Goal: Information Seeking & Learning: Compare options

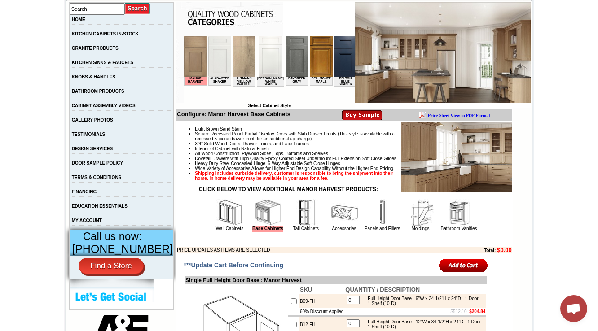
scroll to position [180, 0]
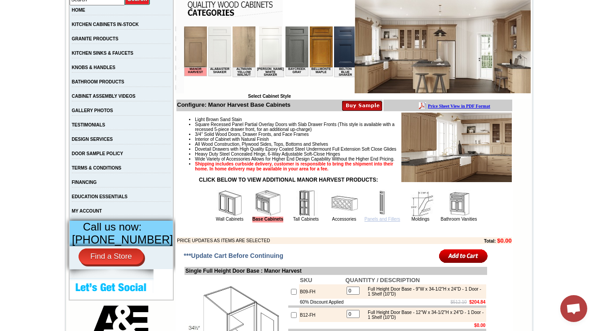
click at [377, 222] on link "Panels and Fillers" at bounding box center [381, 219] width 35 height 5
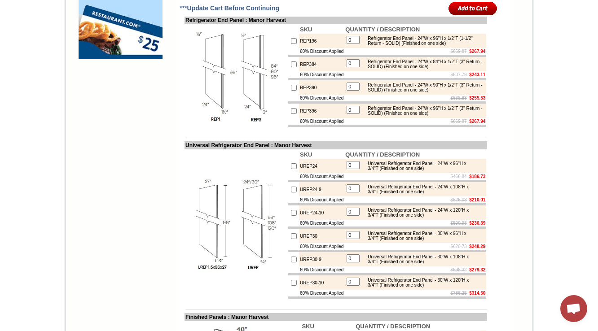
scroll to position [821, 0]
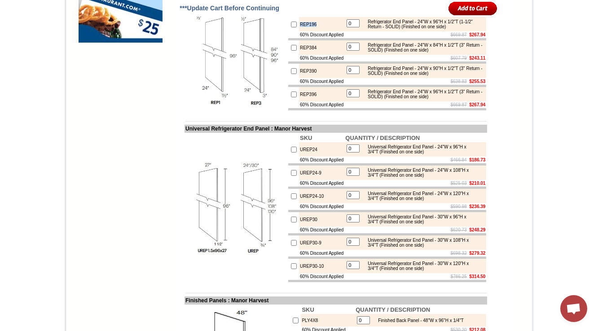
click at [209, 110] on img at bounding box center [235, 59] width 101 height 101
click at [305, 31] on td "REP196" at bounding box center [321, 24] width 45 height 14
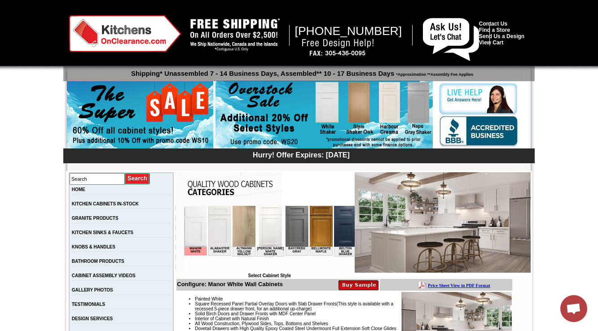
scroll to position [251, 0]
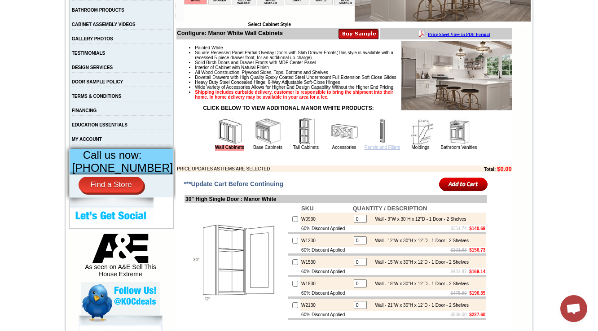
click at [376, 150] on link "Panels and Fillers" at bounding box center [381, 147] width 35 height 5
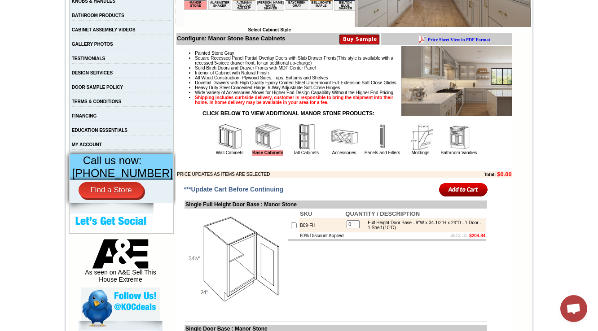
scroll to position [251, 0]
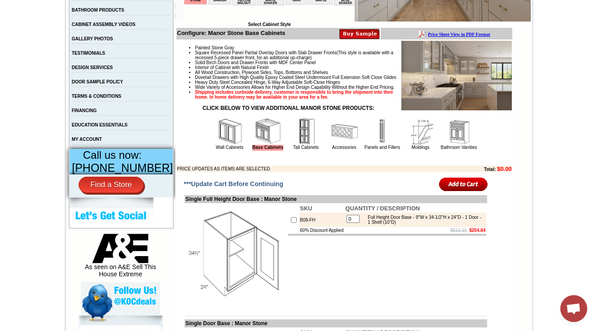
click at [374, 173] on td "Painted Stone Gray Square Recessed Panel Partial Overlay Doors with Slab Drawer…" at bounding box center [343, 106] width 335 height 132
click at [375, 150] on link "Panels and Fillers" at bounding box center [381, 147] width 35 height 5
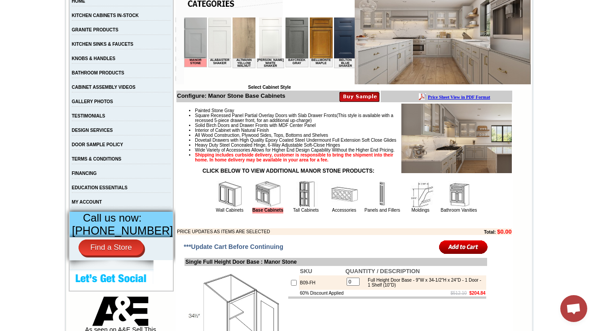
scroll to position [251, 0]
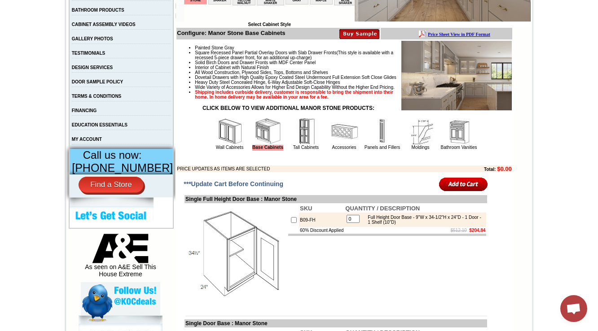
click at [382, 145] on img at bounding box center [382, 131] width 27 height 27
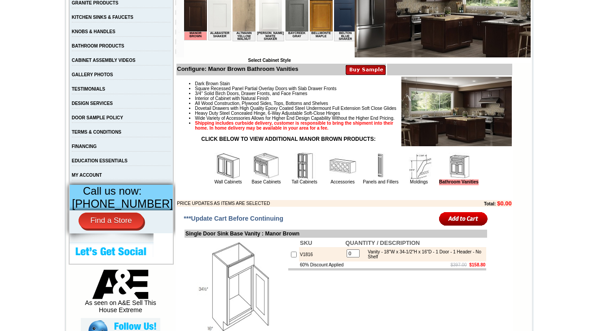
click at [381, 180] on img at bounding box center [380, 166] width 27 height 27
click at [367, 180] on img at bounding box center [380, 166] width 27 height 27
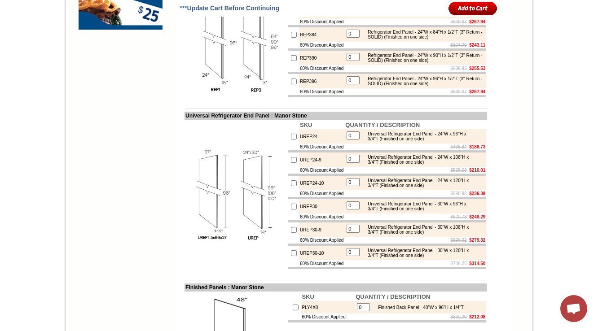
scroll to position [821, 0]
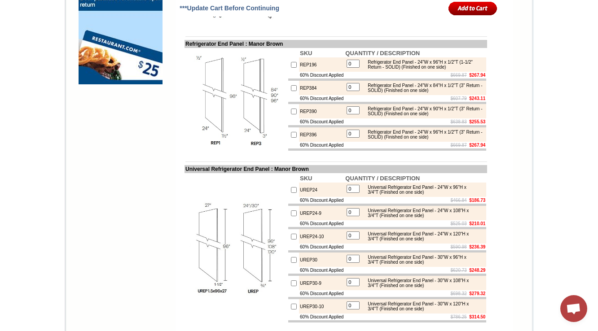
scroll to position [815, 0]
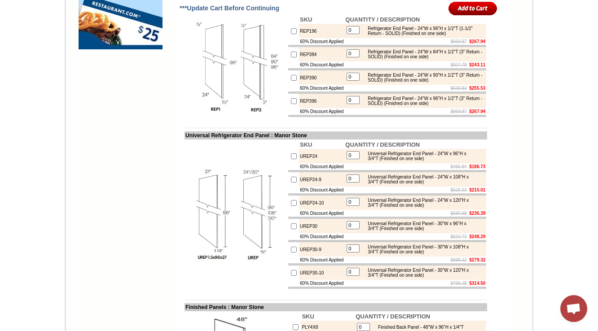
scroll to position [821, 0]
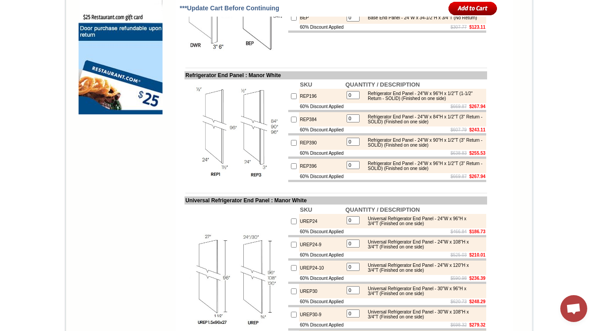
scroll to position [713, 0]
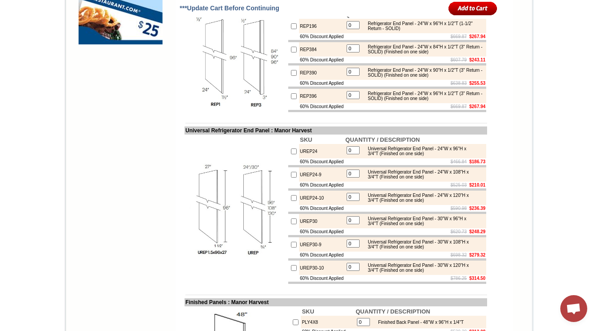
scroll to position [783, 0]
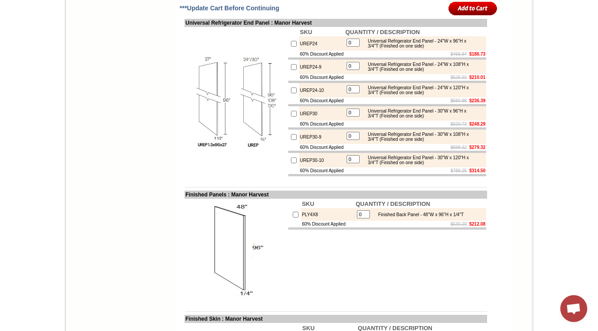
scroll to position [963, 0]
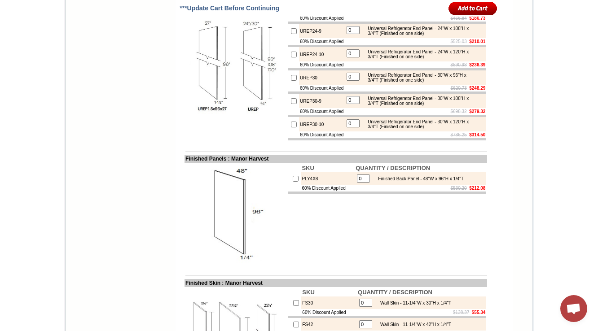
click at [225, 117] on img at bounding box center [235, 66] width 101 height 101
drag, startPoint x: 176, startPoint y: 29, endPoint x: 275, endPoint y: 27, distance: 98.7
copy td "Universal Refrigerator End Panel"
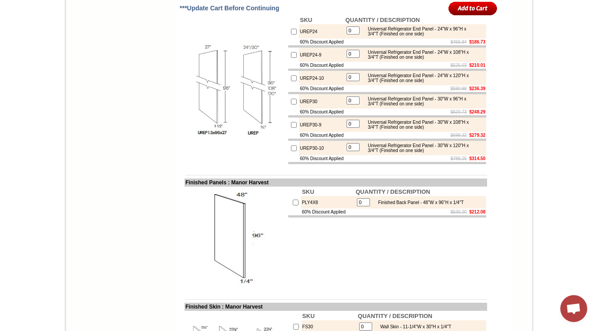
scroll to position [927, 0]
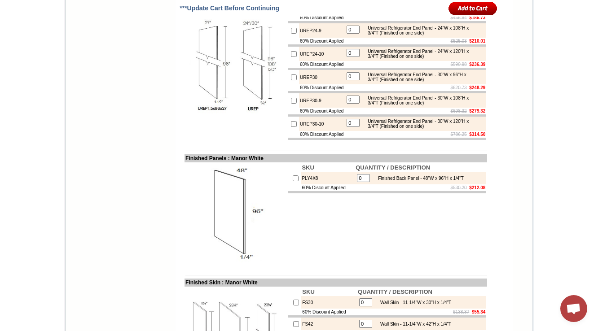
scroll to position [964, 0]
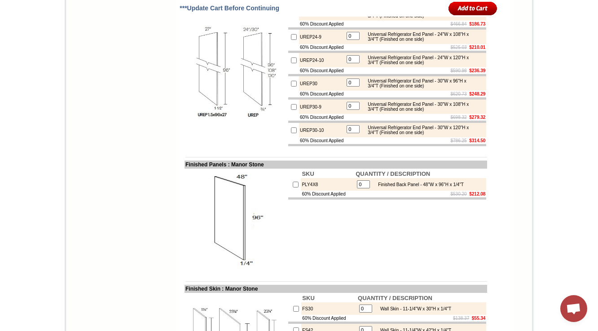
scroll to position [964, 0]
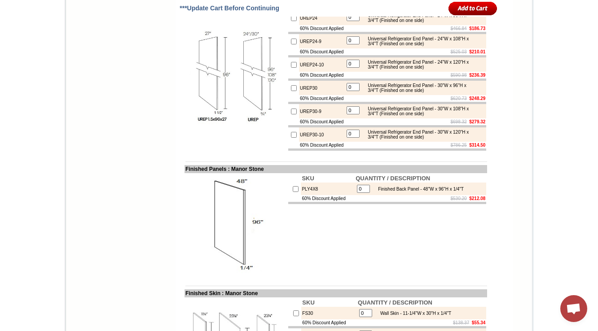
scroll to position [964, 0]
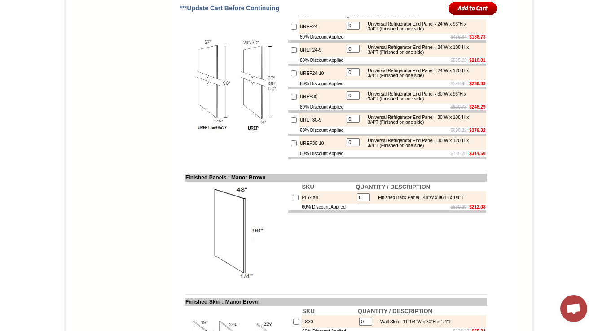
scroll to position [957, 0]
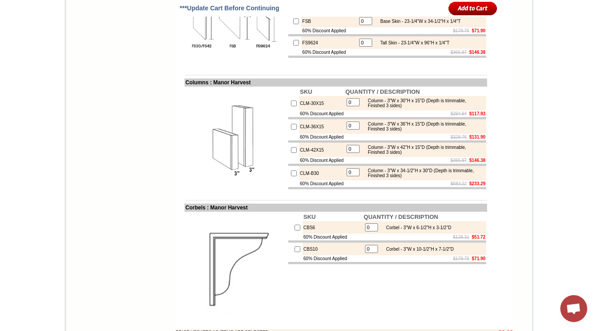
scroll to position [1264, 0]
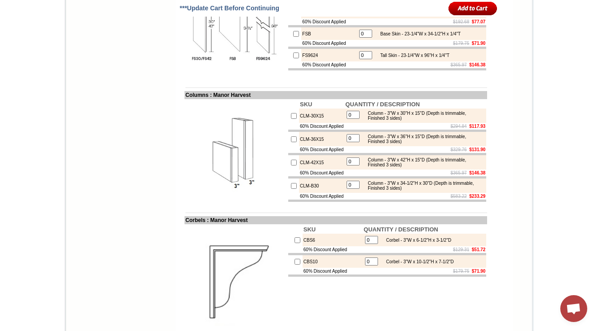
click at [303, 61] on td "FS9624" at bounding box center [329, 55] width 56 height 13
click at [236, 84] on td at bounding box center [335, 81] width 302 height 7
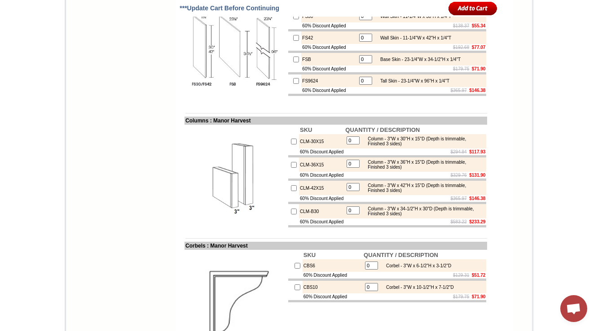
scroll to position [1228, 0]
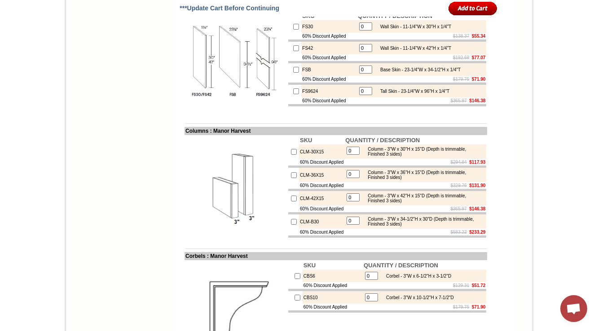
click at [219, 120] on td at bounding box center [335, 117] width 302 height 7
click at [206, 113] on img at bounding box center [235, 62] width 101 height 101
click at [220, 113] on img at bounding box center [235, 62] width 101 height 101
drag, startPoint x: 373, startPoint y: 138, endPoint x: 467, endPoint y: 138, distance: 93.8
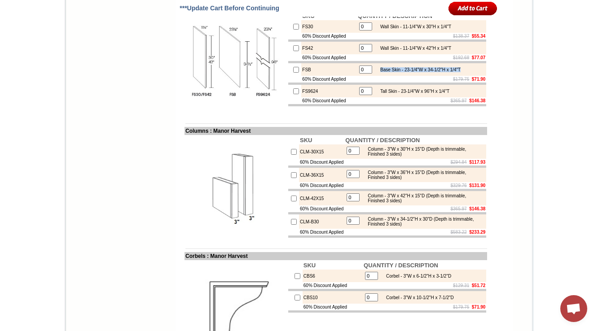
click at [460, 72] on div "Base Skin - 23-1/4"W x 34-1/2"H x 1/4"T" at bounding box center [418, 69] width 85 height 5
copy div "Base Skin - 23-1/4"W x 34-1/2"H x 1/4"T"
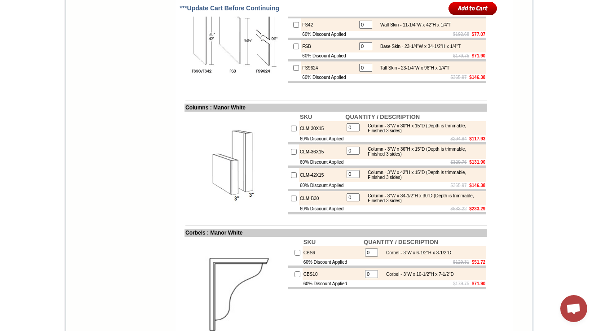
scroll to position [1264, 0]
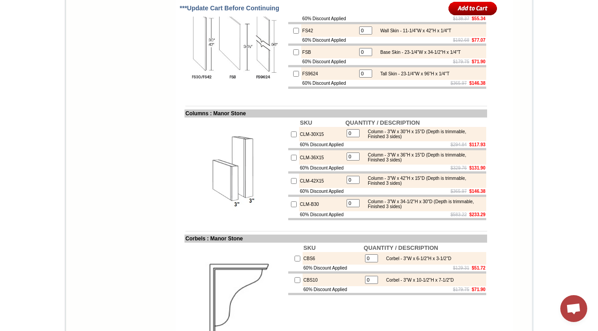
scroll to position [1264, 0]
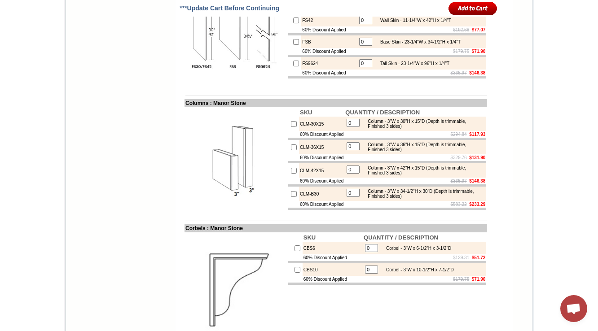
scroll to position [1264, 0]
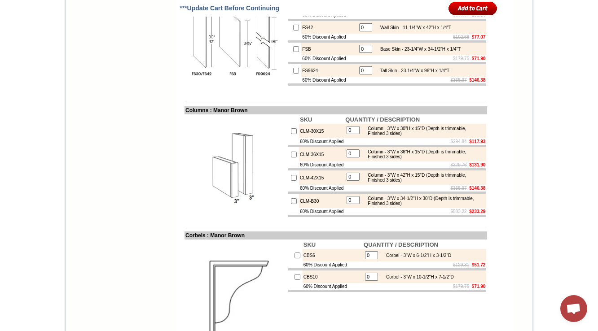
scroll to position [1258, 0]
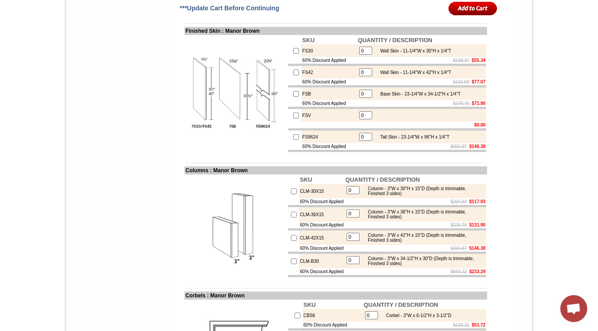
scroll to position [1239, 0]
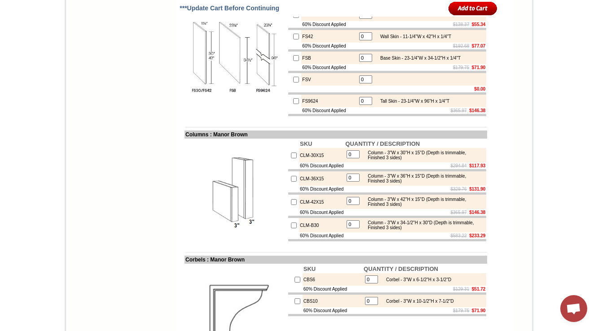
click at [301, 86] on td "FSV" at bounding box center [329, 79] width 56 height 13
copy td "FSV"
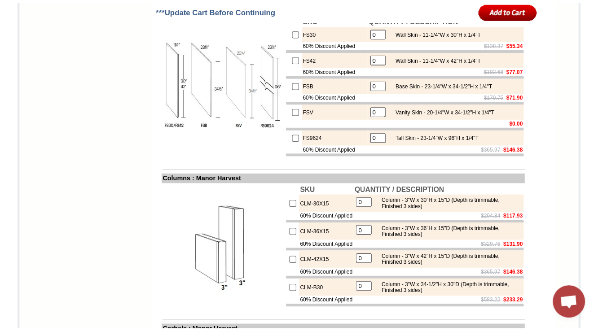
scroll to position [1228, 0]
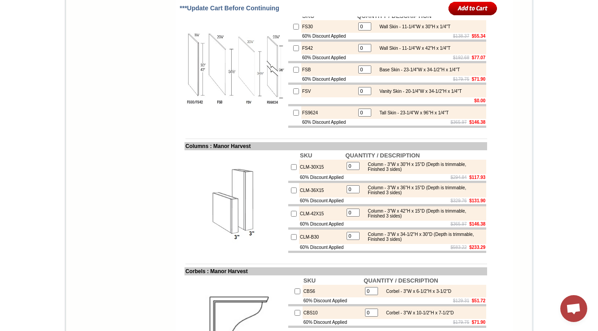
click at [306, 33] on td "FS30" at bounding box center [328, 26] width 55 height 13
click at [301, 33] on td "FS30" at bounding box center [328, 26] width 55 height 13
click at [426, 61] on td "$192.68 $77.07" at bounding box center [421, 57] width 130 height 7
drag, startPoint x: 296, startPoint y: 186, endPoint x: 315, endPoint y: 185, distance: 18.9
click at [302, 119] on td "FS9624" at bounding box center [328, 112] width 55 height 13
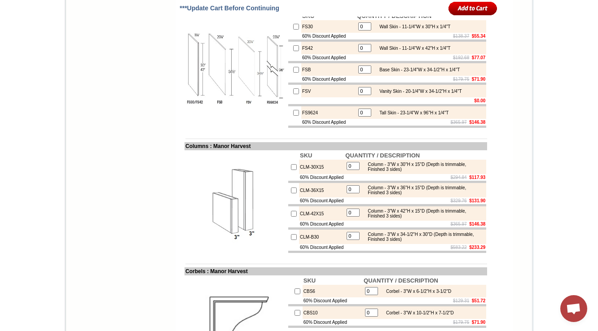
click at [377, 117] on td "Tall Skin - 23-1/4"W x 96"H x 1/4"T" at bounding box center [411, 112] width 74 height 9
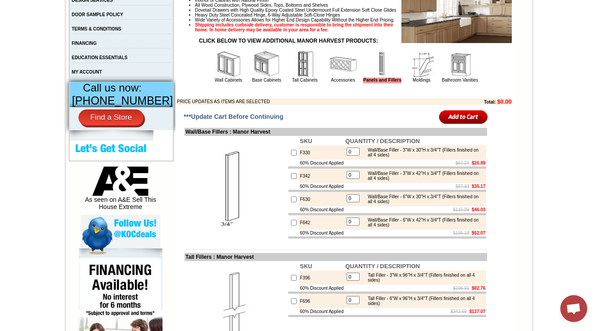
scroll to position [388, 0]
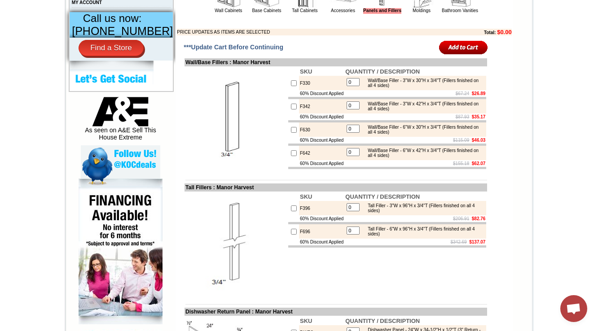
drag, startPoint x: 457, startPoint y: 17, endPoint x: 445, endPoint y: 16, distance: 11.7
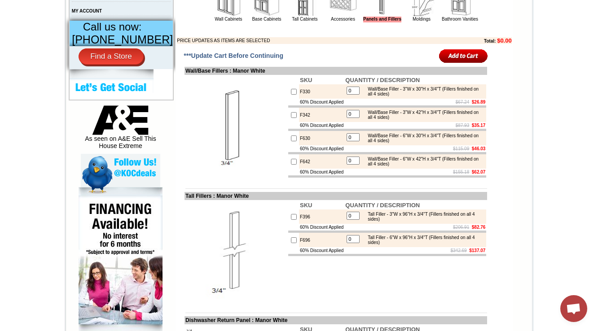
scroll to position [316, 0]
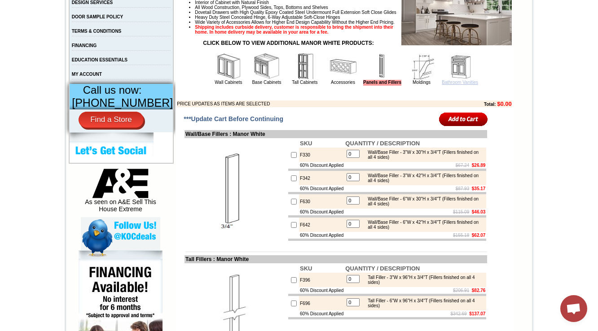
click at [464, 85] on link "Bathroom Vanities" at bounding box center [460, 82] width 36 height 5
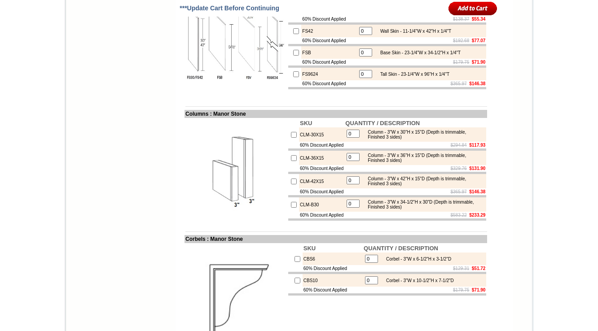
scroll to position [1228, 0]
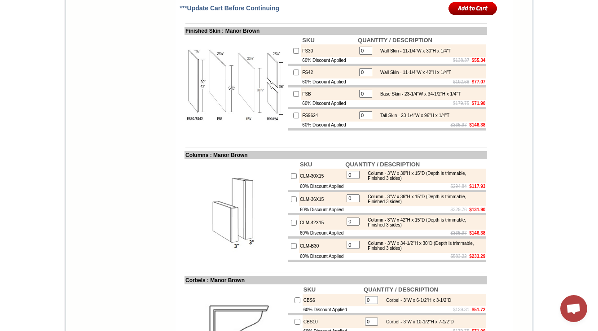
scroll to position [1239, 0]
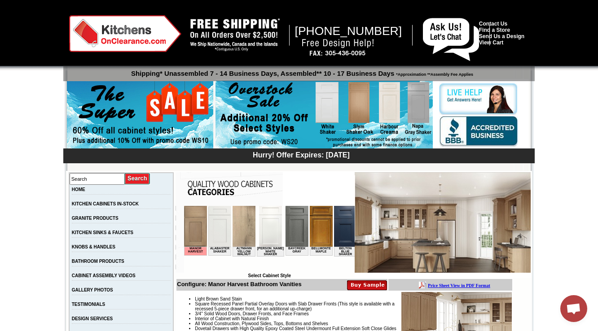
scroll to position [2276, 0]
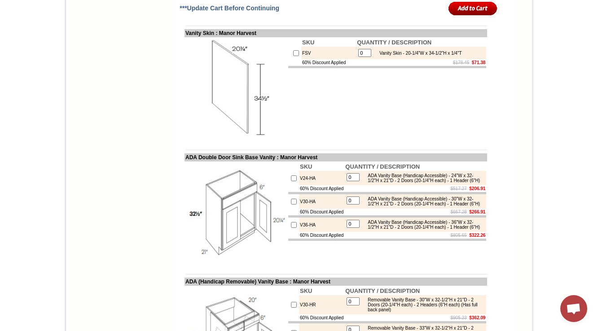
click at [301, 59] on td "FSV" at bounding box center [328, 53] width 55 height 13
copy td "FSV"
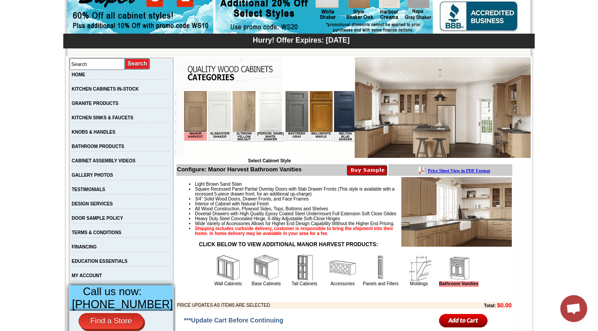
scroll to position [144, 0]
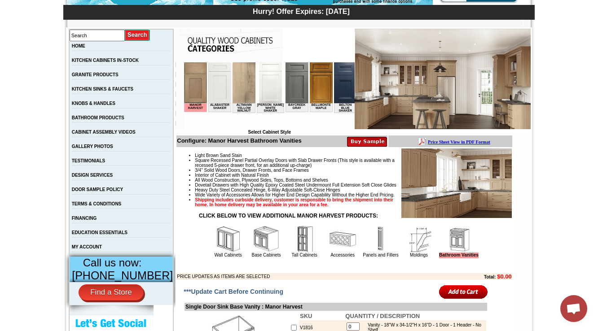
click at [367, 253] on img at bounding box center [380, 239] width 27 height 27
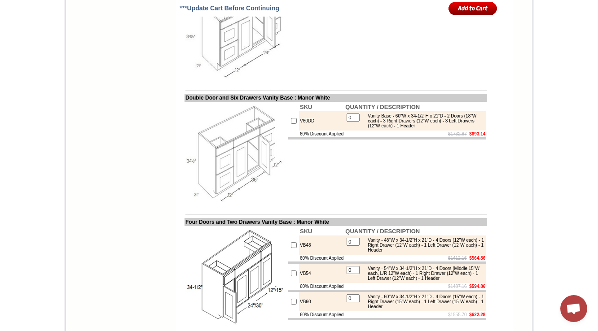
scroll to position [1326, 0]
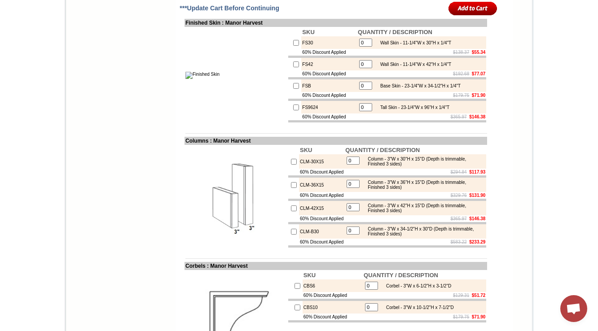
scroll to position [1228, 0]
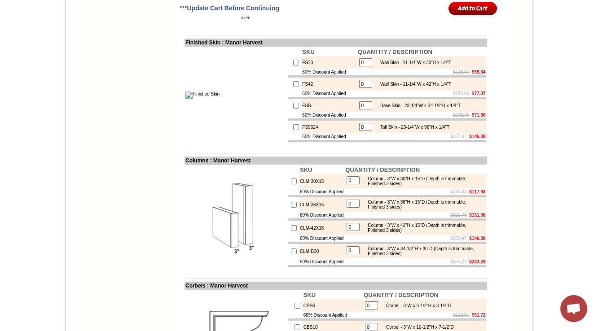
scroll to position [1228, 0]
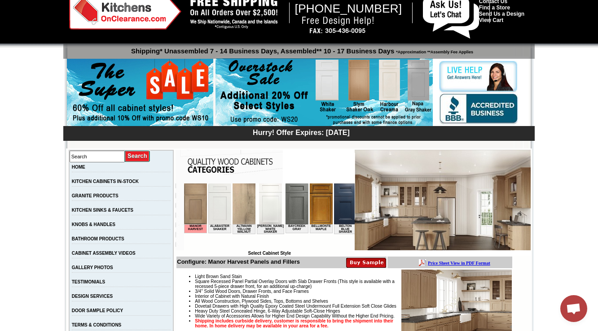
scroll to position [215, 0]
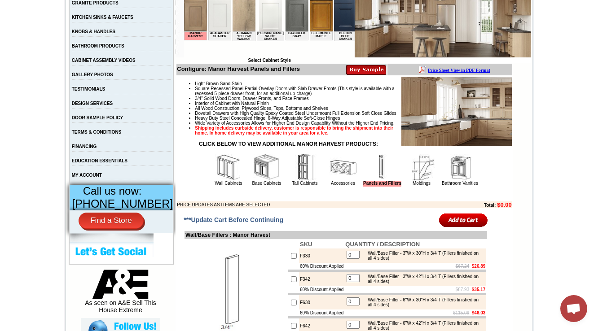
click at [416, 181] on img at bounding box center [421, 167] width 27 height 27
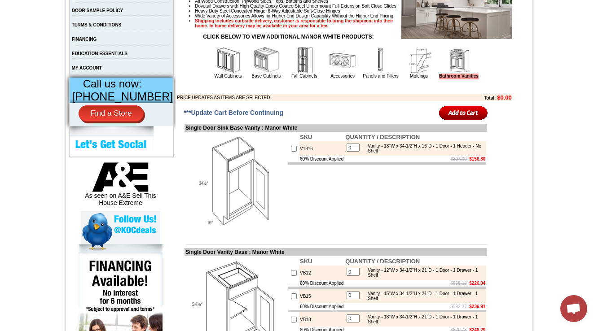
scroll to position [356, 0]
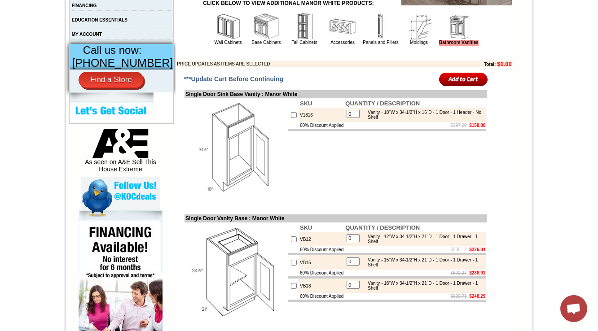
click at [362, 46] on td "Panels and Fillers" at bounding box center [381, 29] width 38 height 34
click at [373, 45] on link "Panels and Fillers" at bounding box center [380, 42] width 35 height 5
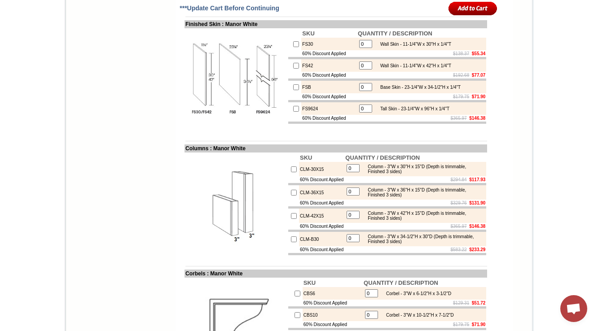
scroll to position [1228, 0]
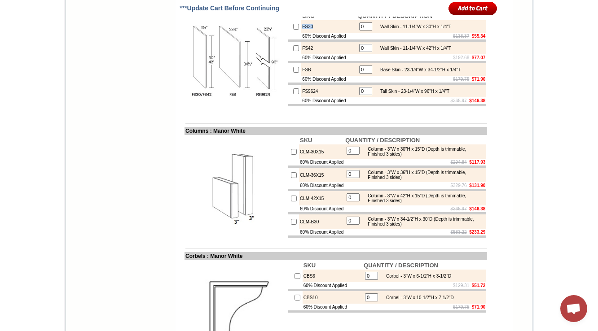
click at [250, 113] on img at bounding box center [235, 62] width 101 height 101
click at [331, 61] on td "60% Discount Applied" at bounding box center [329, 57] width 56 height 7
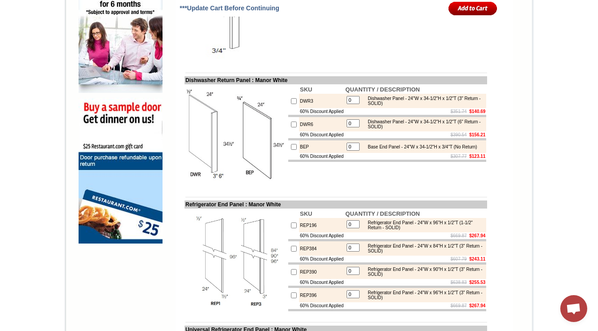
scroll to position [624, 0]
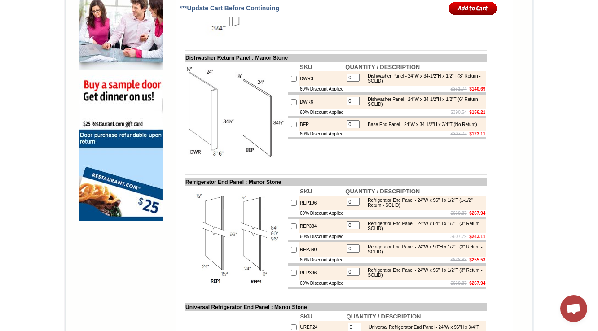
scroll to position [696, 0]
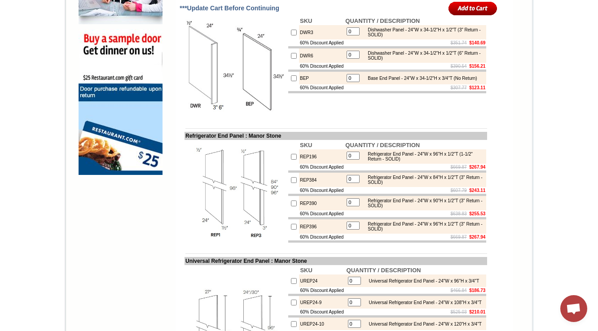
scroll to position [696, 0]
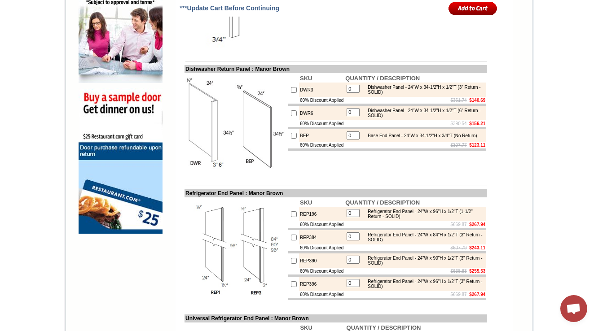
scroll to position [690, 0]
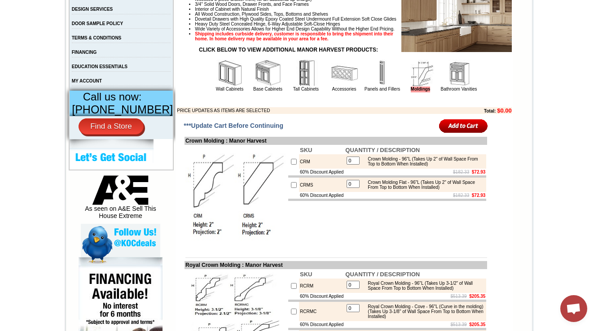
scroll to position [323, 0]
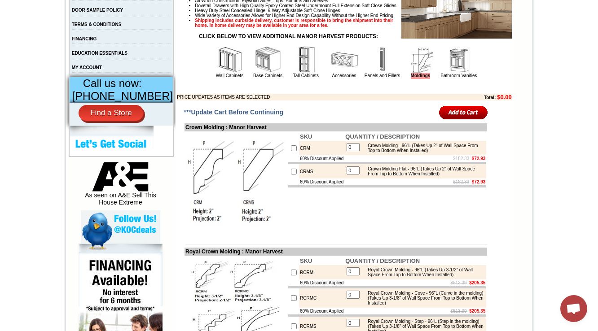
click at [448, 79] on td "Bathroom Vanities" at bounding box center [459, 62] width 38 height 34
click at [451, 78] on link "Bathroom Vanities" at bounding box center [459, 75] width 36 height 5
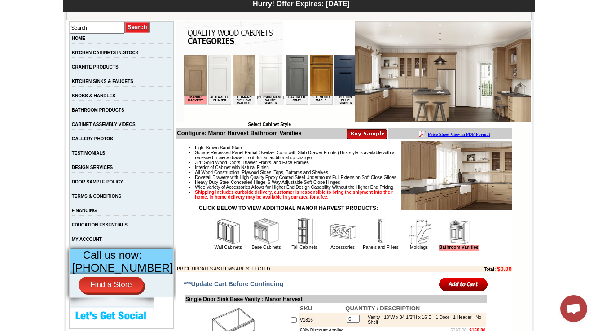
scroll to position [215, 0]
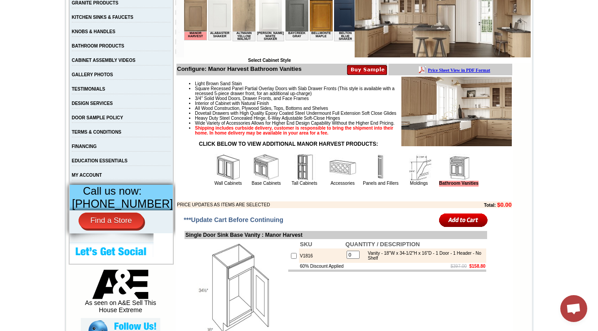
click at [341, 181] on img at bounding box center [342, 167] width 27 height 27
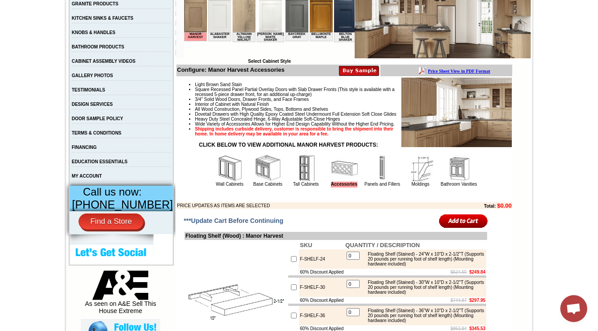
scroll to position [215, 0]
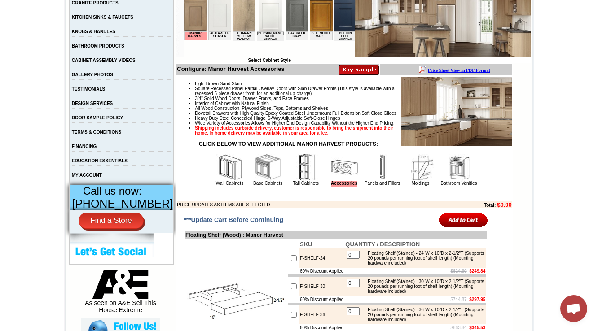
click at [266, 181] on img at bounding box center [267, 167] width 27 height 27
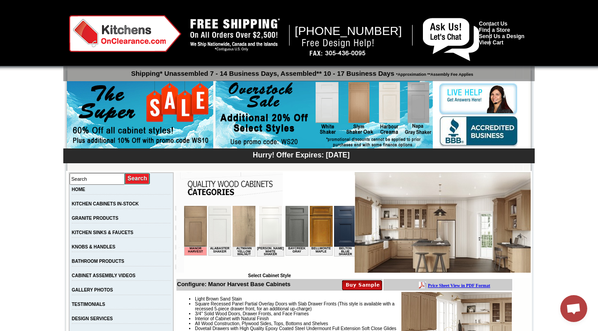
scroll to position [215, 0]
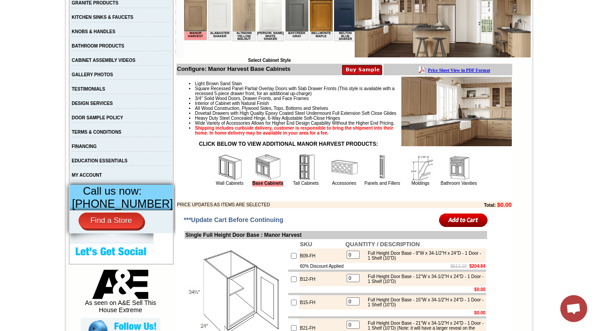
click at [297, 181] on img at bounding box center [306, 167] width 27 height 27
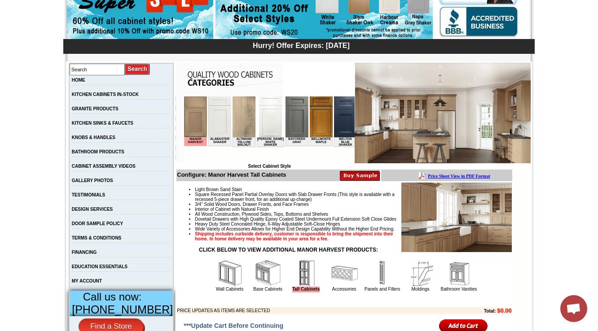
scroll to position [180, 0]
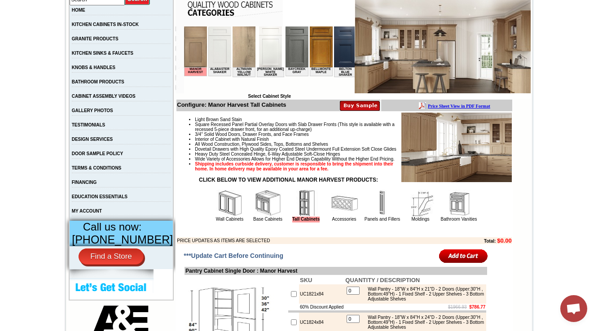
click at [383, 217] on img at bounding box center [382, 203] width 27 height 27
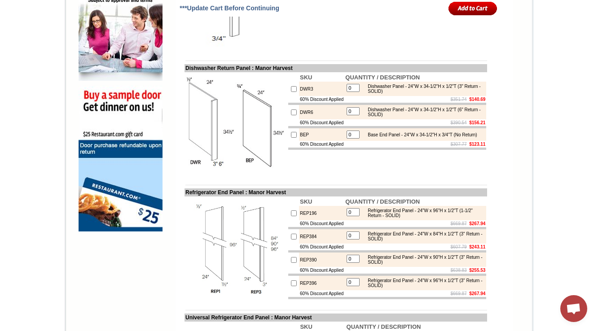
scroll to position [660, 0]
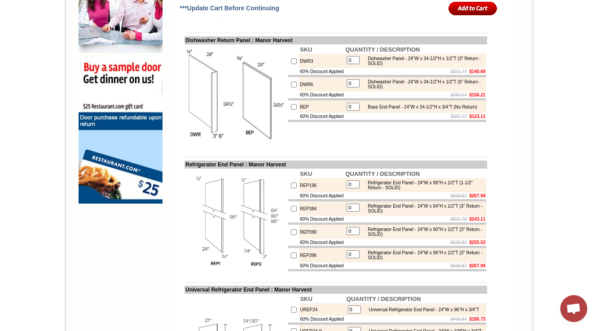
click at [442, 66] on div "Dishwasher Panel - 24"W x 34-1/2"H x 1/2"T (3" Return - SOLID)" at bounding box center [423, 61] width 121 height 10
drag, startPoint x: 367, startPoint y: 90, endPoint x: 418, endPoint y: 97, distance: 51.7
click at [418, 66] on div "Dishwasher Panel - 24"W x 34-1/2"H x 1/2"T (3" Return - SOLID)" at bounding box center [423, 61] width 121 height 10
click at [398, 75] on td "$351.74 $140.69" at bounding box center [415, 71] width 142 height 7
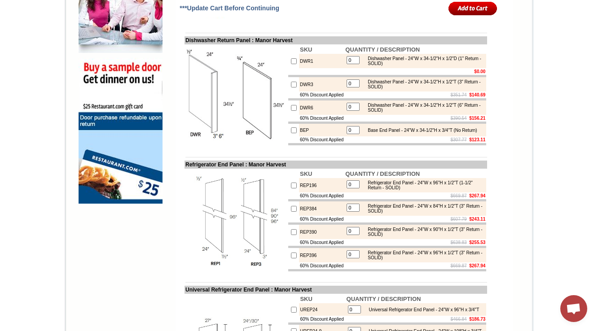
drag, startPoint x: 205, startPoint y: 144, endPoint x: 189, endPoint y: 181, distance: 39.6
click at [189, 146] on img at bounding box center [235, 95] width 101 height 101
drag, startPoint x: 366, startPoint y: 90, endPoint x: 407, endPoint y: 98, distance: 41.6
click at [407, 66] on div "Dishwasher Panel - 24"W x 34-1/2"H x 1/2"D (1" Return - SOLID)" at bounding box center [423, 61] width 121 height 10
copy div "Dishwasher Panel - 24"W x 34-1/2"H x 1/2"D (1" Return - SOLID)"
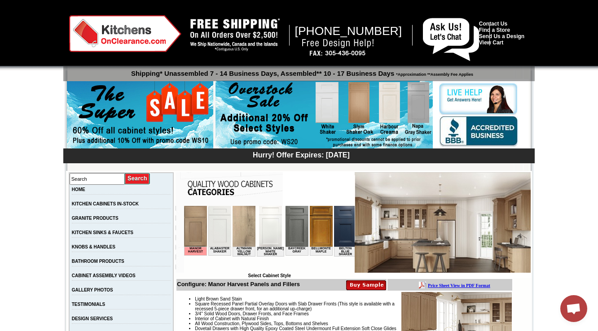
scroll to position [180, 0]
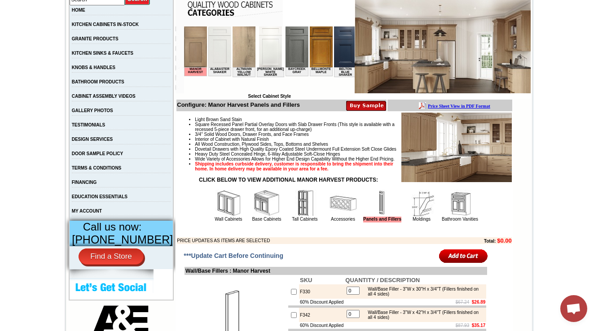
click at [413, 217] on img at bounding box center [421, 203] width 27 height 27
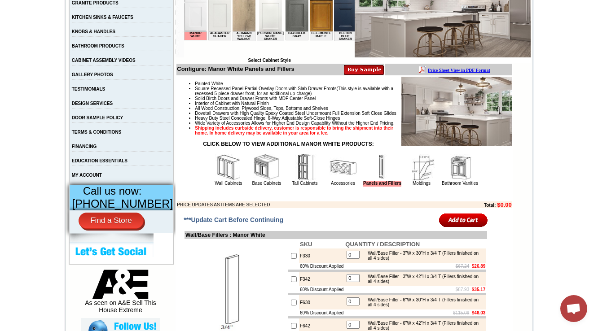
click at [413, 181] on img at bounding box center [421, 167] width 27 height 27
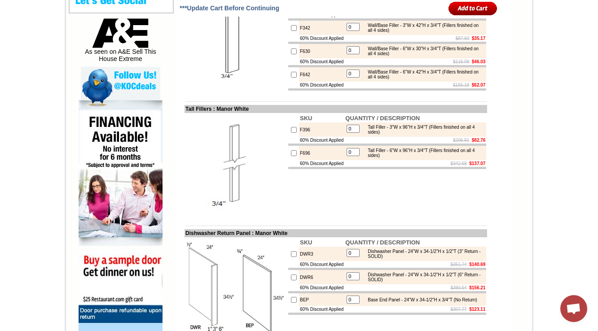
scroll to position [718, 0]
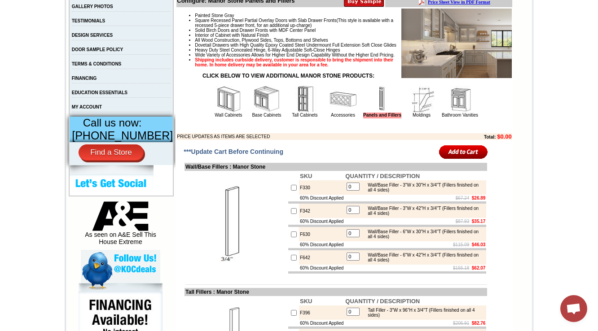
scroll to position [293, 0]
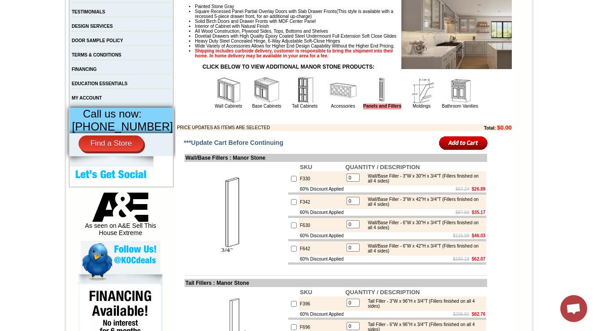
click at [410, 104] on img at bounding box center [421, 90] width 27 height 27
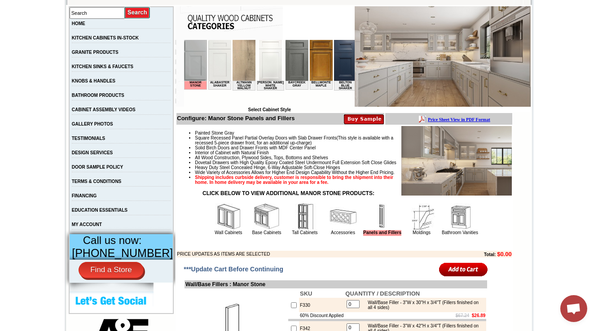
scroll to position [180, 0]
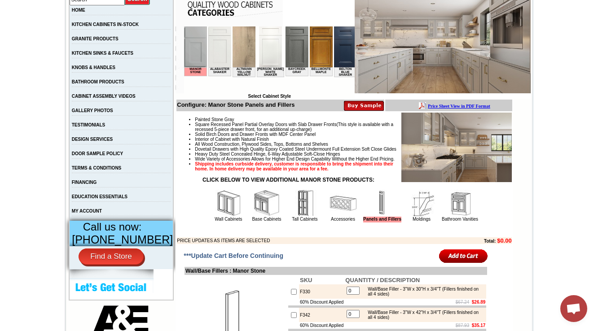
click at [418, 217] on img at bounding box center [421, 203] width 27 height 27
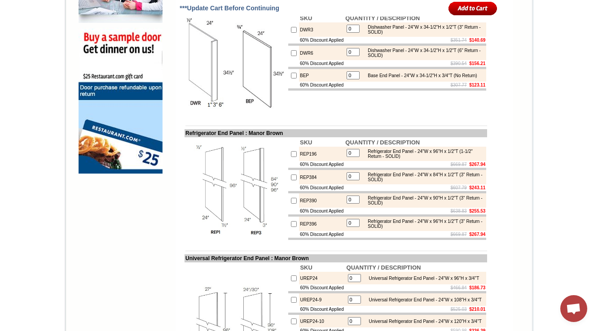
click at [300, 37] on td "DWR3" at bounding box center [321, 29] width 45 height 14
copy td "DWR3"
drag, startPoint x: 177, startPoint y: 36, endPoint x: 252, endPoint y: 33, distance: 74.5
click at [252, 13] on td "Dishwasher Return Panel : Manor Brown" at bounding box center [335, 9] width 302 height 8
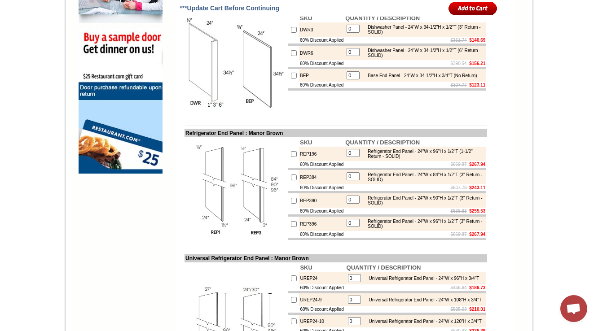
copy td "Dishwasher Return Panel"
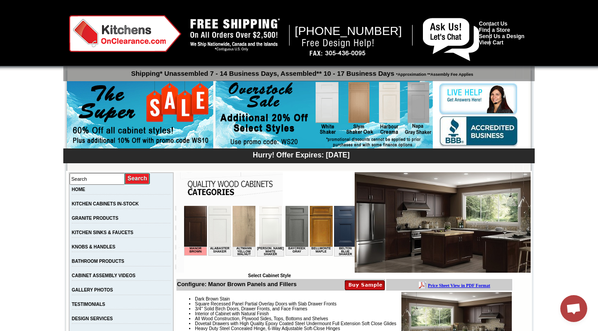
scroll to position [251, 0]
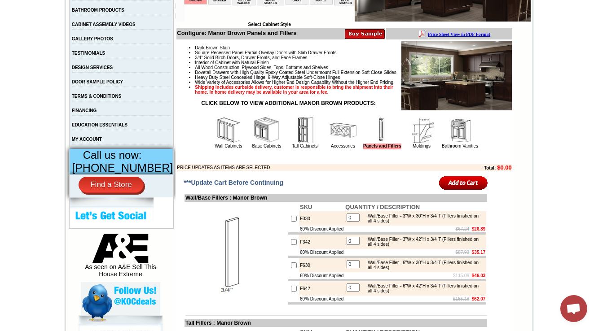
click at [426, 144] on img at bounding box center [421, 130] width 27 height 27
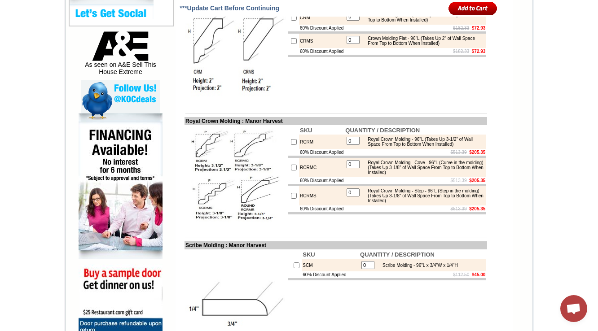
click at [312, 104] on td "SKU QUANTITY / DESCRIPTION CRM 0 Crown Molding - 96"L (Takes Up 2" of Wall Spac…" at bounding box center [387, 52] width 200 height 103
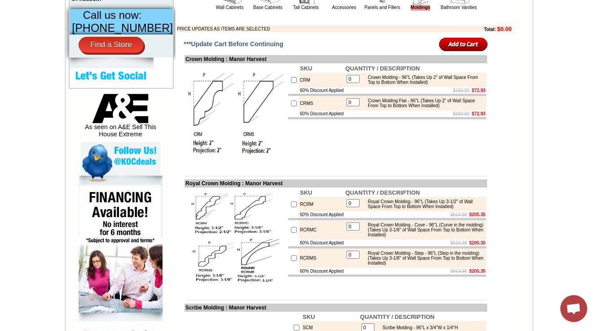
scroll to position [382, 0]
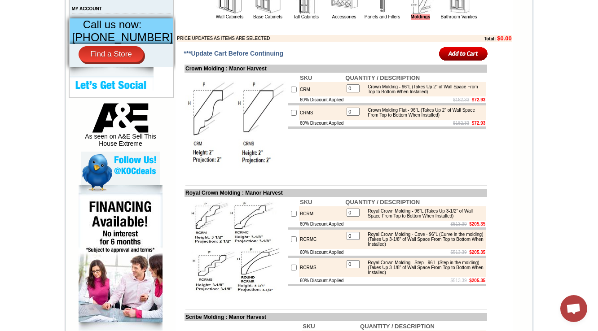
click at [219, 133] on img at bounding box center [235, 124] width 101 height 101
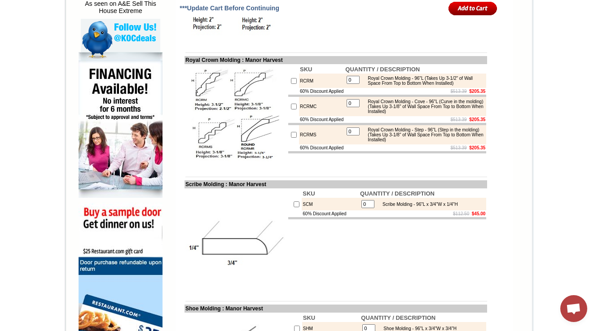
scroll to position [525, 0]
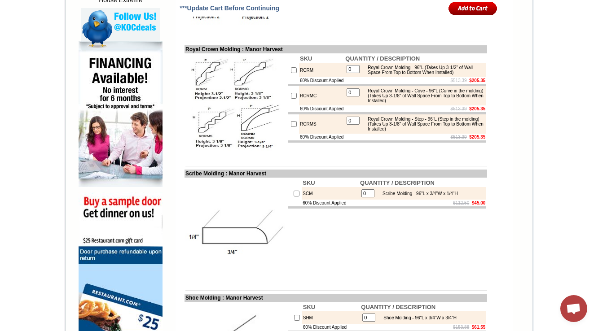
click at [385, 86] on td at bounding box center [387, 85] width 198 height 2
drag, startPoint x: 178, startPoint y: 72, endPoint x: 239, endPoint y: 74, distance: 61.0
click at [239, 53] on td "Royal Crown Molding : Manor Harvest" at bounding box center [335, 49] width 302 height 8
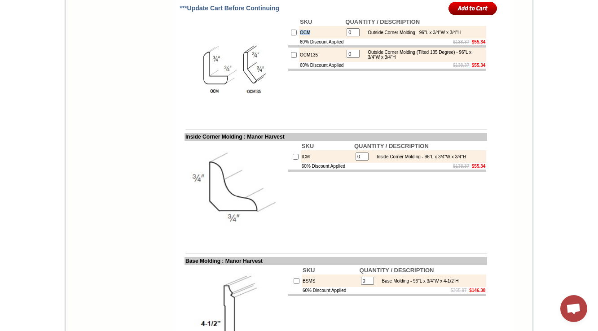
scroll to position [971, 0]
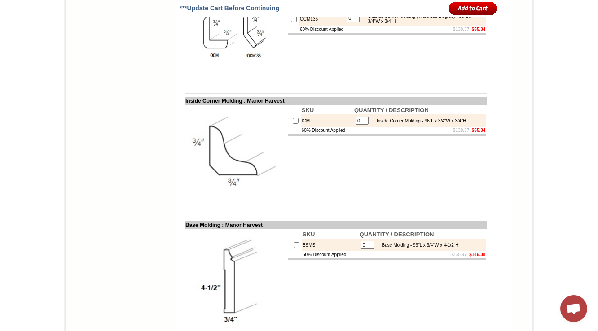
click at [258, 207] on img at bounding box center [235, 156] width 101 height 101
click at [251, 187] on img at bounding box center [235, 156] width 101 height 101
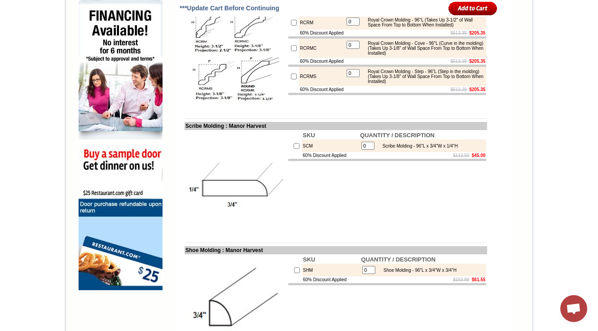
scroll to position [595, 0]
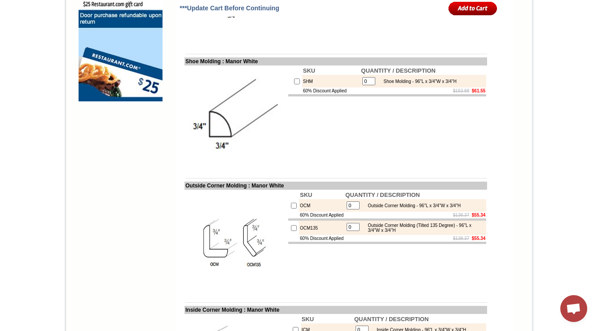
scroll to position [774, 0]
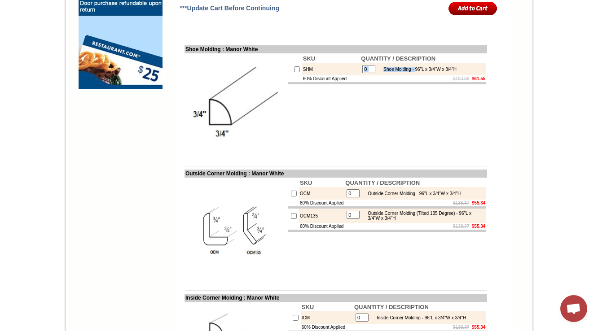
drag, startPoint x: 413, startPoint y: 95, endPoint x: 465, endPoint y: 93, distance: 52.5
click at [465, 75] on td "0 Shoe Molding - 96"L x 3/4"W x 3/4"H" at bounding box center [423, 69] width 126 height 13
copy tbody "Shoe Molding -"
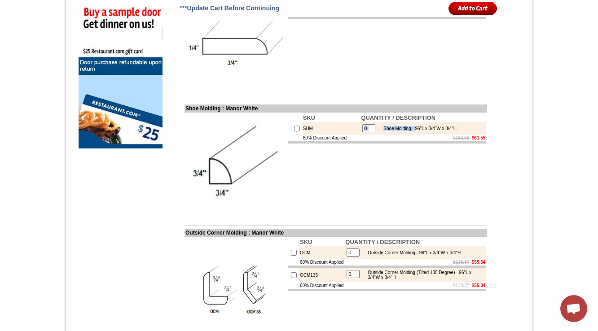
scroll to position [702, 0]
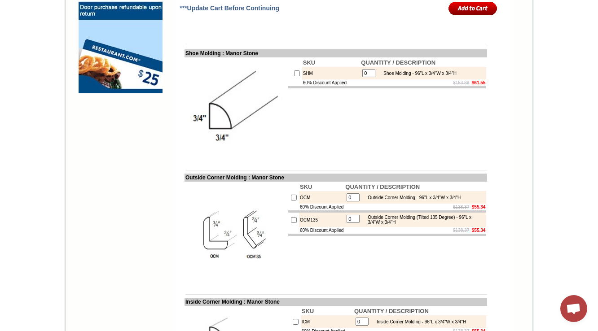
scroll to position [774, 0]
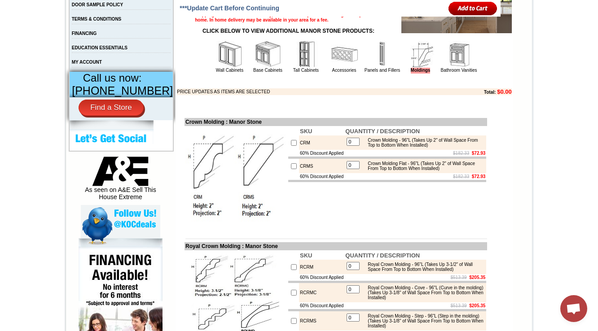
scroll to position [702, 0]
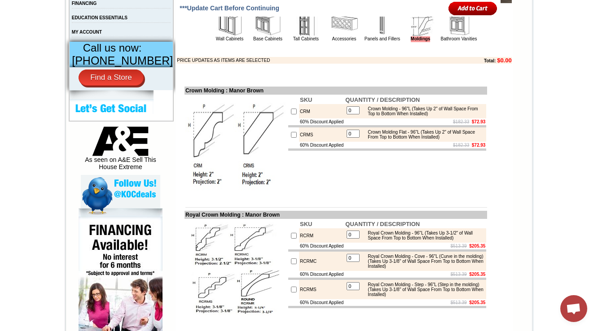
scroll to position [696, 0]
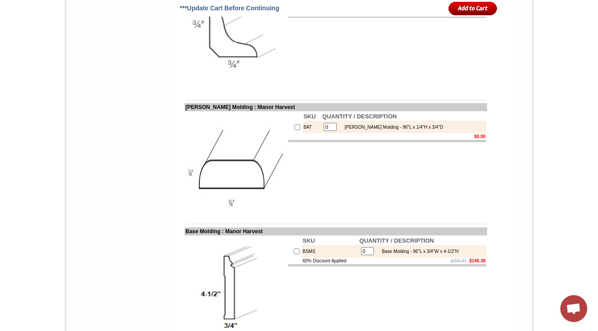
scroll to position [1097, 0]
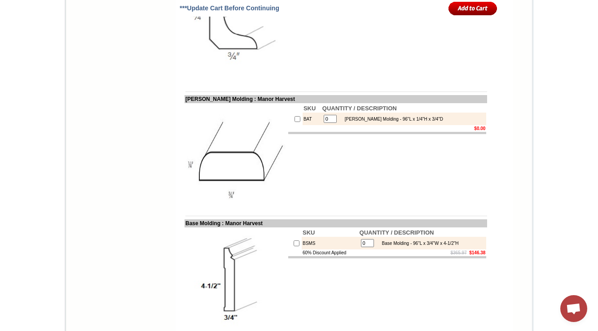
click at [447, 125] on td "0 [PERSON_NAME] Molding - 96"L x 1/4"H x 3/4"D" at bounding box center [403, 119] width 165 height 13
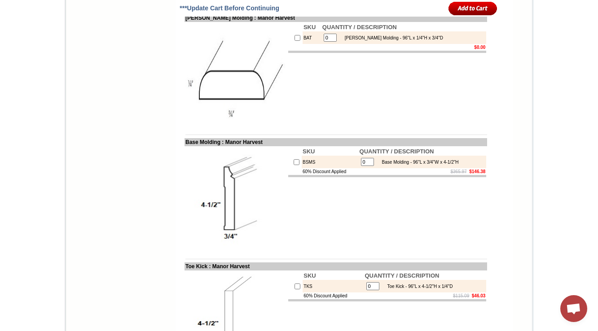
scroll to position [1186, 0]
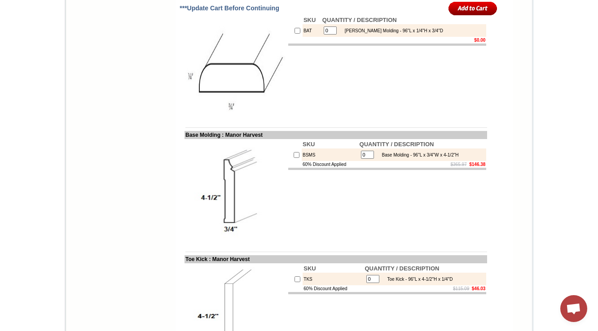
click at [403, 44] on td "$0.00" at bounding box center [403, 40] width 165 height 7
click at [431, 36] on table "0 Batten Molding - 96"L x 1/4"H x 3/4"D" at bounding box center [383, 30] width 122 height 11
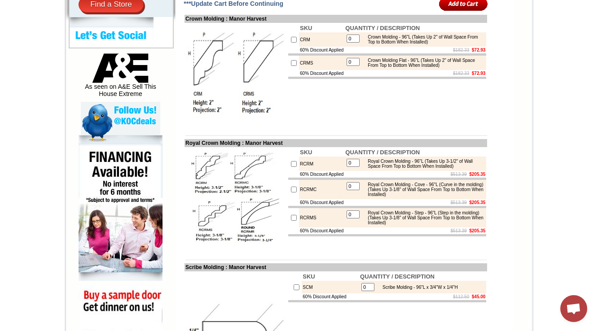
scroll to position [288, 0]
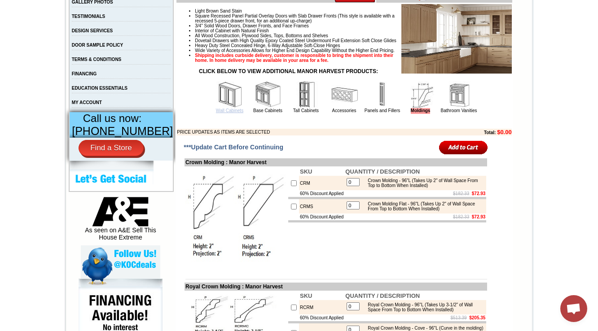
click at [228, 113] on link "Wall Cabinets" at bounding box center [229, 110] width 27 height 5
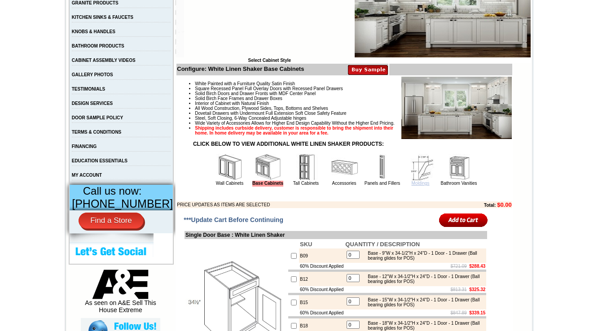
scroll to position [215, 0]
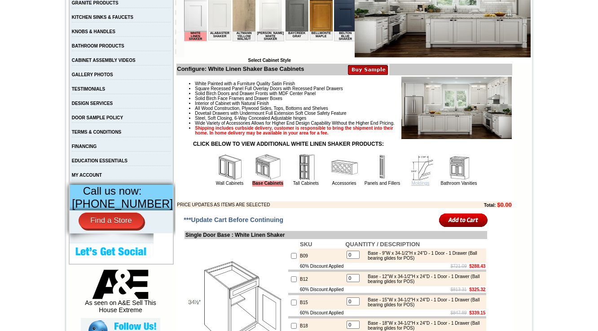
click at [411, 186] on link "Moldings" at bounding box center [420, 183] width 18 height 5
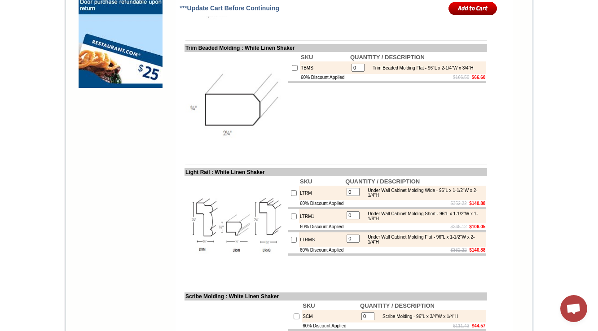
scroll to position [777, 0]
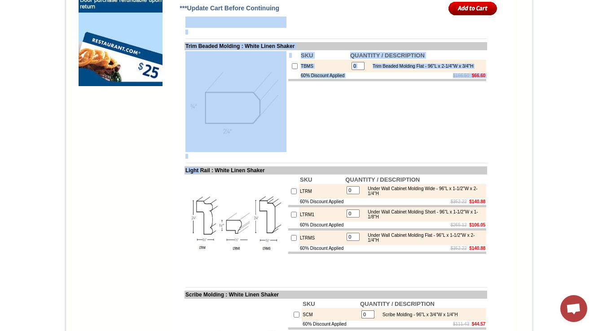
drag, startPoint x: 174, startPoint y: 189, endPoint x: 195, endPoint y: 190, distance: 21.1
click at [190, 175] on td "Light Rail : White Linen Shaker" at bounding box center [335, 170] width 302 height 8
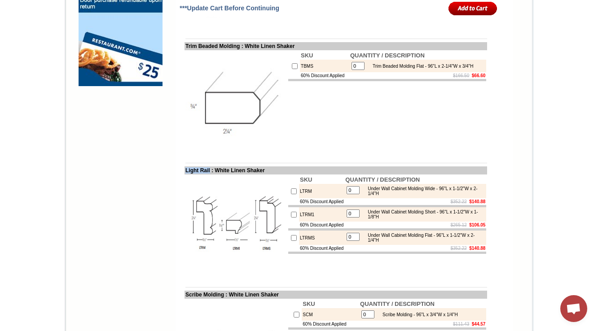
drag, startPoint x: 176, startPoint y: 191, endPoint x: 205, endPoint y: 190, distance: 28.3
click at [205, 175] on td "Light Rail : White Linen Shaker" at bounding box center [335, 170] width 302 height 8
copy td "Light Rail"
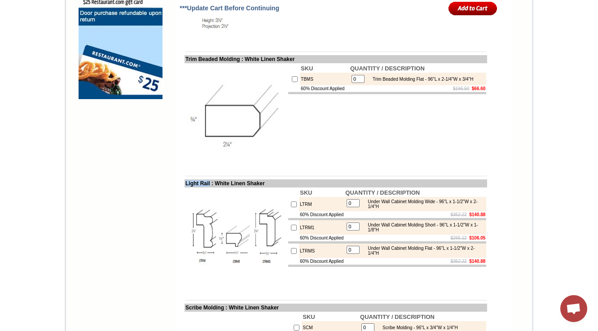
scroll to position [741, 0]
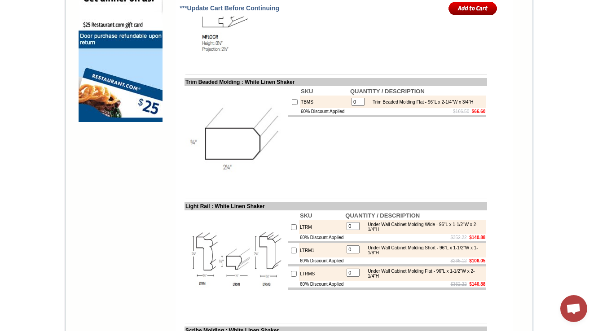
click at [222, 86] on td "Trim Beaded Molding : White Linen Shaker" at bounding box center [335, 82] width 302 height 8
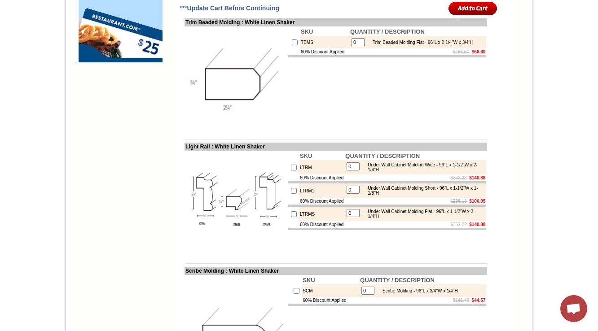
scroll to position [885, 0]
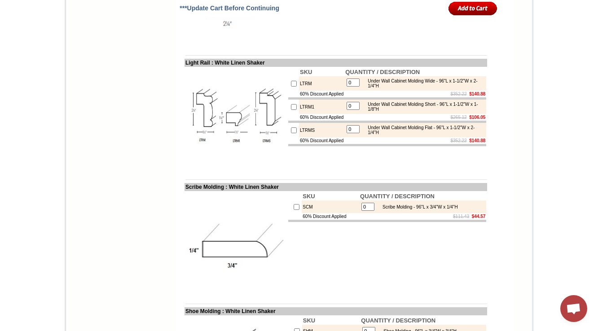
click at [299, 91] on td "LTRM" at bounding box center [321, 83] width 45 height 14
drag, startPoint x: 366, startPoint y: 100, endPoint x: 412, endPoint y: 108, distance: 46.4
click at [412, 88] on div "Under Wall Cabinet Molding Wide - 96"L x 1-1/2"W x 2-1/4"H" at bounding box center [423, 84] width 121 height 10
copy div "Under Wall Cabinet Molding Wide - 96"L x 1-1/2"W x 2-1/4"H"
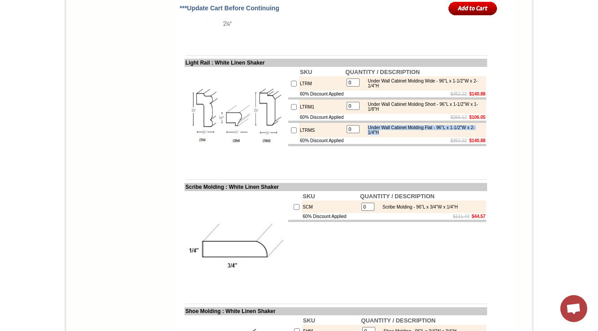
drag, startPoint x: 369, startPoint y: 153, endPoint x: 395, endPoint y: 158, distance: 27.1
click at [395, 135] on div "Under Wall Cabinet Molding Flat - 96"L x 1-1/2"W x 2-1/4"H" at bounding box center [423, 130] width 121 height 10
copy div "Under Wall Cabinet Molding Flat - 96"L x 1-1/2"W x 2-1/4"H"
drag, startPoint x: 368, startPoint y: 128, endPoint x: 408, endPoint y: 133, distance: 40.7
click at [408, 112] on div "Under Wall Cabinet Molding Short - 96"L x 1-1/2"W x 1-1/8"H" at bounding box center [423, 107] width 121 height 10
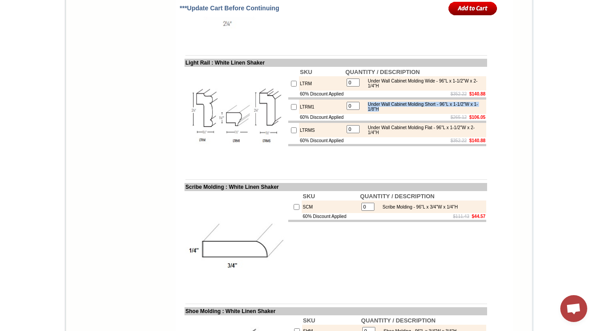
copy div "Under Wall Cabinet Molding Short - 96"L x 1-1/2"W x 1-1/8"H"
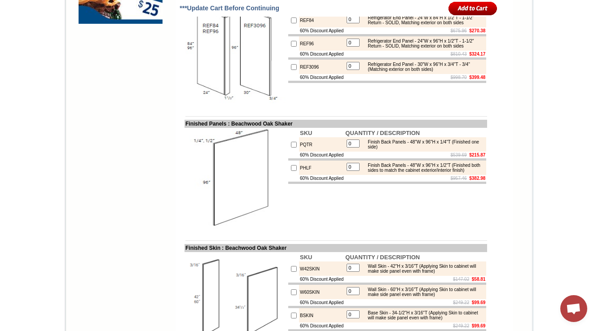
scroll to position [848, 0]
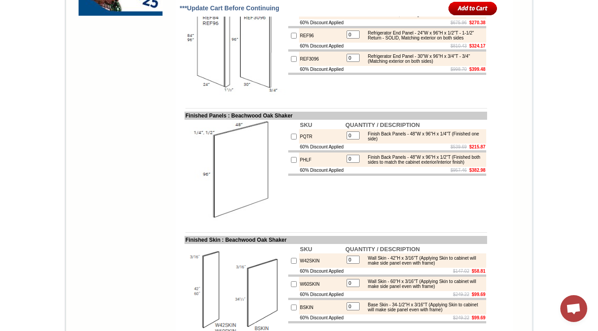
click at [384, 64] on div "Refrigerator End Panel - 30"W x 96"H x 3/4"T - 3/4" (Matching exterior on both …" at bounding box center [423, 59] width 121 height 10
click at [374, 64] on div "Refrigerator End Panel - 30"W x 96"H x 3/4"T - 3/4" (Matching exterior on both …" at bounding box center [423, 59] width 121 height 10
drag, startPoint x: 380, startPoint y: 118, endPoint x: 375, endPoint y: 120, distance: 5.1
click at [381, 73] on td "$998.70 $399.48" at bounding box center [415, 69] width 142 height 7
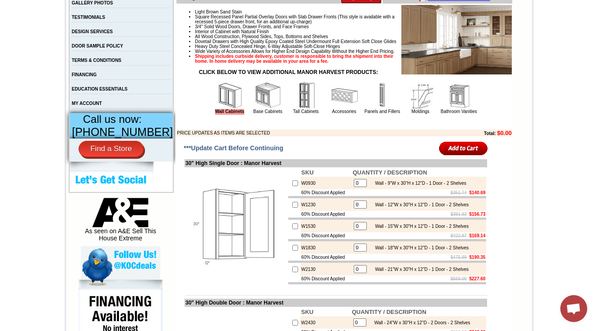
scroll to position [359, 0]
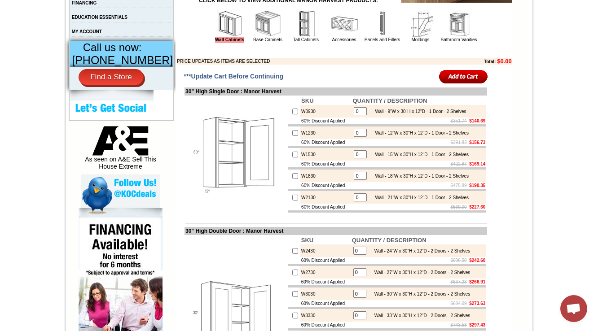
click at [254, 37] on img at bounding box center [267, 23] width 27 height 27
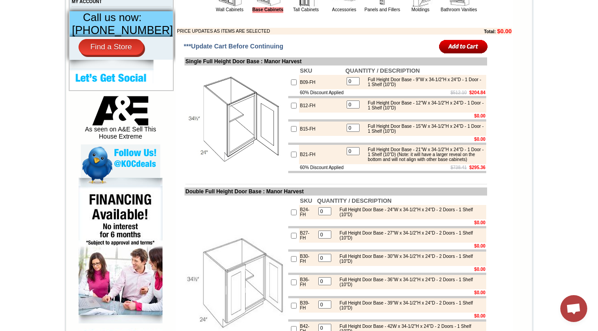
scroll to position [374, 0]
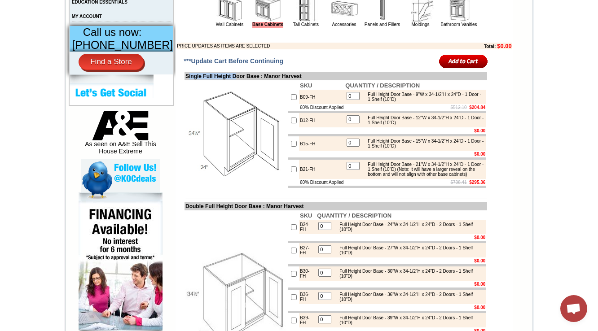
drag, startPoint x: 180, startPoint y: 98, endPoint x: 236, endPoint y: 99, distance: 57.0
click at [236, 80] on td "Single Full Height Door Base : Manor Harvest" at bounding box center [335, 76] width 302 height 8
copy td "ingle Full Height D"
drag, startPoint x: 426, startPoint y: 199, endPoint x: 429, endPoint y: 210, distance: 10.8
click at [429, 177] on div "Full Height Door Base - 21"W x 34-1/2"H x 24"D - 1 Door - 1 Shelf (10"D) (Note:…" at bounding box center [423, 169] width 121 height 15
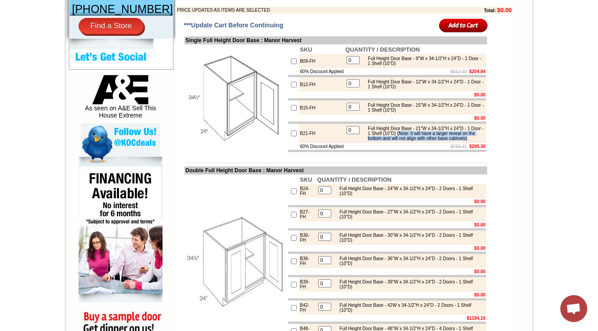
scroll to position [446, 0]
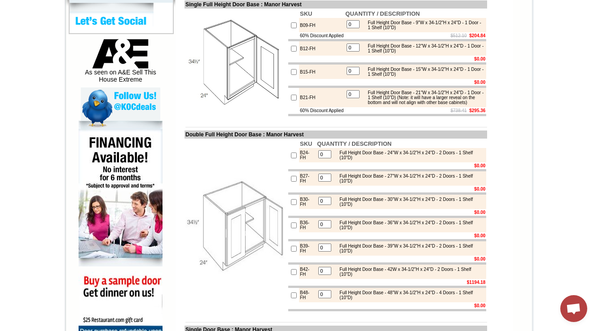
click at [299, 107] on td "B21-FH" at bounding box center [321, 97] width 45 height 19
click at [312, 107] on td "B21-FH" at bounding box center [321, 97] width 45 height 19
drag, startPoint x: 311, startPoint y: 132, endPoint x: 288, endPoint y: 131, distance: 23.3
click at [288, 107] on tr "B21-FH 0 Full Height Door Base - 21"W x 34-1/2"H x 24"D - 1 Door - 1 Shelf (10"…" at bounding box center [387, 97] width 198 height 19
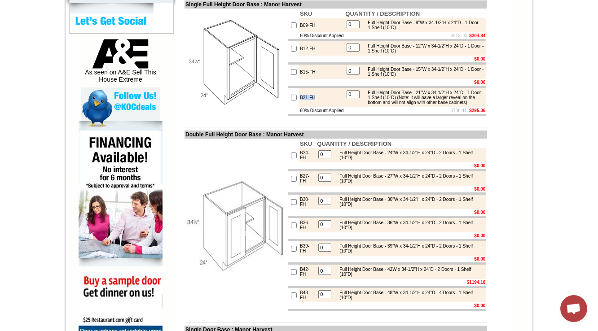
copy tr "B21-FH"
drag, startPoint x: 291, startPoint y: 147, endPoint x: 341, endPoint y: 149, distance: 49.9
click at [341, 114] on tr "60% Discount Applied $738.41 $295.36" at bounding box center [387, 110] width 198 height 7
drag, startPoint x: 291, startPoint y: 112, endPoint x: 316, endPoint y: 111, distance: 25.1
click at [316, 86] on td at bounding box center [321, 82] width 45 height 7
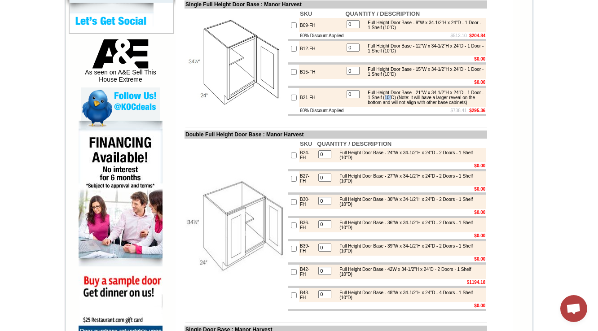
drag, startPoint x: 410, startPoint y: 129, endPoint x: 418, endPoint y: 128, distance: 8.1
click at [418, 105] on div "Full Height Door Base - 21"W x 34-1/2"H x 24"D - 1 Door - 1 Shelf (10"D) (Note:…" at bounding box center [423, 97] width 121 height 15
drag, startPoint x: 409, startPoint y: 129, endPoint x: 423, endPoint y: 129, distance: 13.9
click at [423, 105] on div "Full Height Door Base - 21"W x 34-1/2"H x 24"D - 1 Door - 1 Shelf (10"D) (Note:…" at bounding box center [423, 97] width 121 height 15
click at [394, 131] on td at bounding box center [335, 127] width 302 height 7
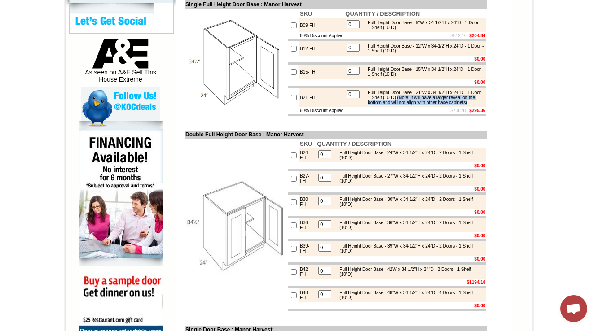
drag, startPoint x: 425, startPoint y: 128, endPoint x: 426, endPoint y: 139, distance: 10.8
click at [426, 105] on div "Full Height Door Base - 21"W x 34-1/2"H x 24"D - 1 Door - 1 Shelf (10"D) (Note:…" at bounding box center [423, 97] width 121 height 15
click at [362, 114] on td "$738.41 $295.36" at bounding box center [415, 110] width 142 height 7
click at [424, 105] on div "Full Height Door Base - 21"W x 34-1/2"H x 24"D - 1 Door - 1 Shelf (10"D) (Note:…" at bounding box center [423, 97] width 121 height 15
drag, startPoint x: 427, startPoint y: 128, endPoint x: 432, endPoint y: 136, distance: 9.5
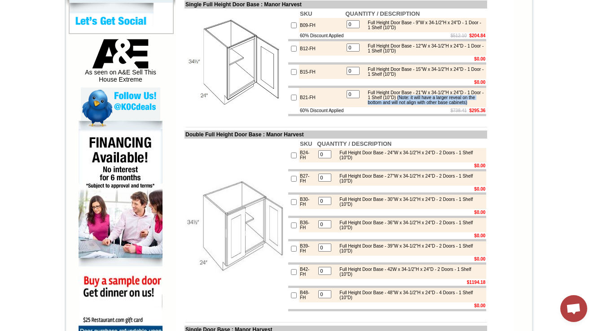
click at [432, 105] on div "Full Height Door Base - 21"W x 34-1/2"H x 24"D - 1 Door - 1 Shelf (10"D) (Note:…" at bounding box center [423, 97] width 121 height 15
copy div "(Note: it will have a larger reveal on the bottom and will not align with other…"
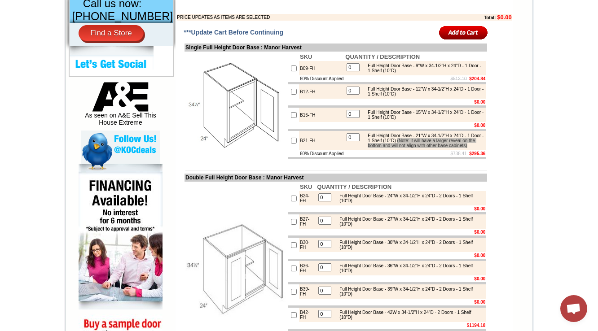
scroll to position [410, 0]
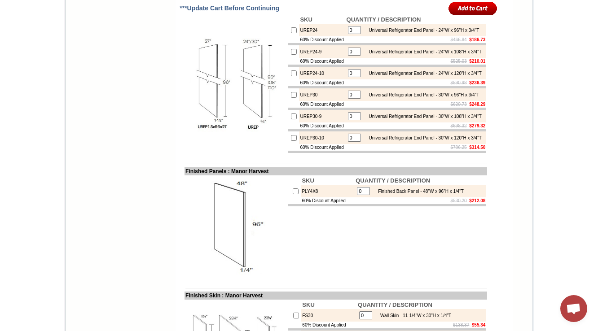
scroll to position [941, 0]
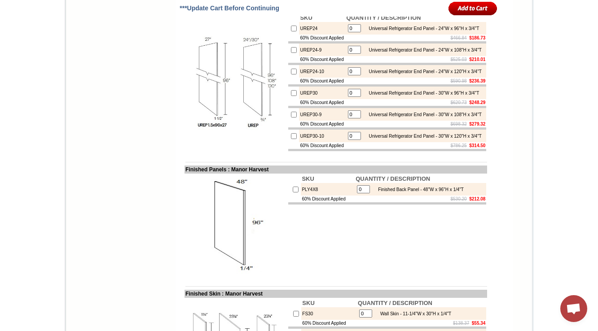
click at [300, 99] on td "UREP30" at bounding box center [322, 93] width 46 height 13
copy td "UREP30"
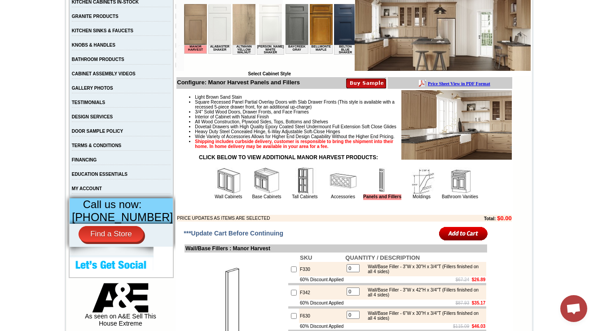
scroll to position [251, 0]
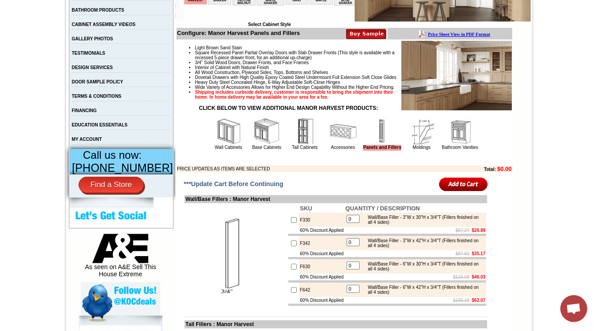
click at [456, 145] on img at bounding box center [460, 131] width 27 height 27
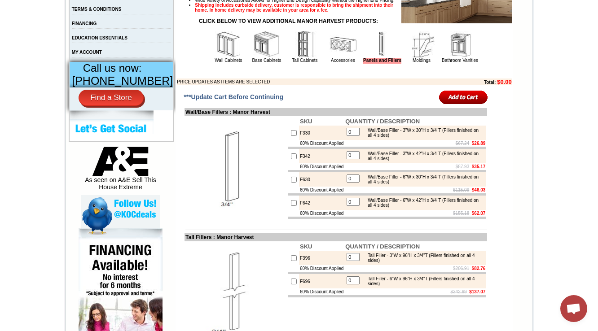
scroll to position [456, 0]
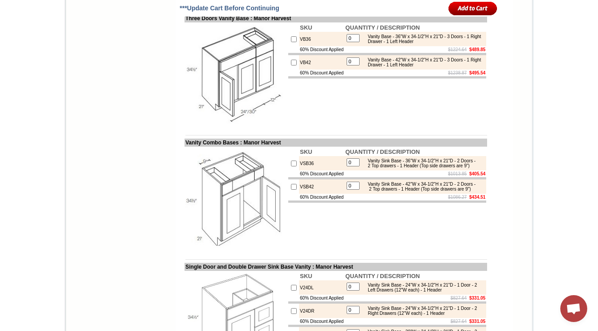
scroll to position [933, 0]
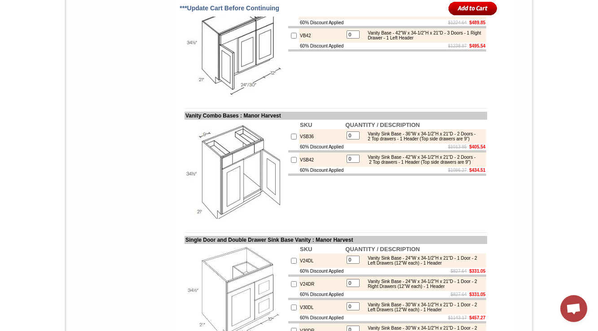
click at [287, 98] on td "SKU QUANTITY / DESCRIPTION VB36 0 Vanity Base - 36"W x 34-1/2"H x 21"D - 3 Door…" at bounding box center [387, 47] width 200 height 103
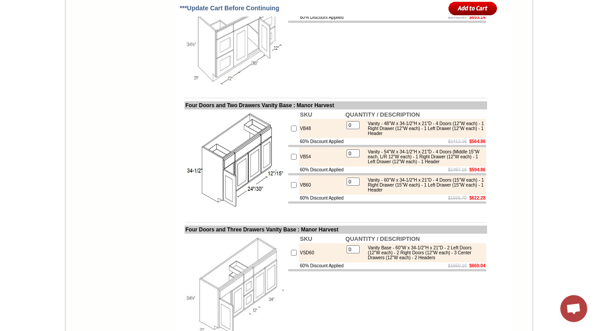
scroll to position [1580, 0]
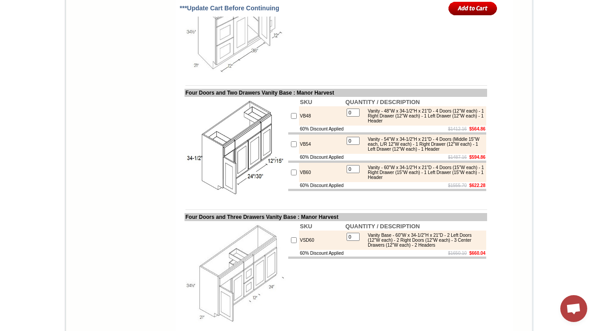
click at [299, 126] on td "VB48" at bounding box center [321, 115] width 45 height 19
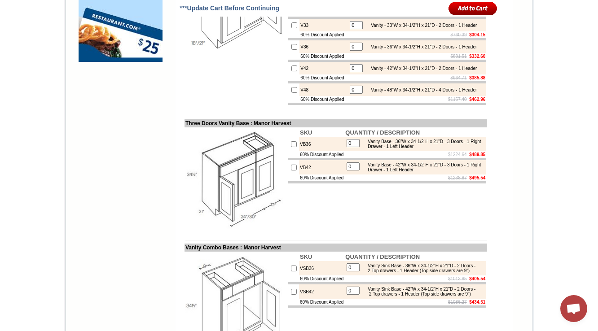
scroll to position [826, 0]
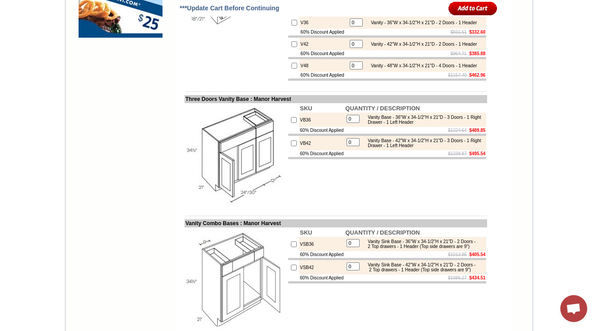
click at [299, 127] on td "VB36" at bounding box center [321, 120] width 45 height 14
copy td "VB36"
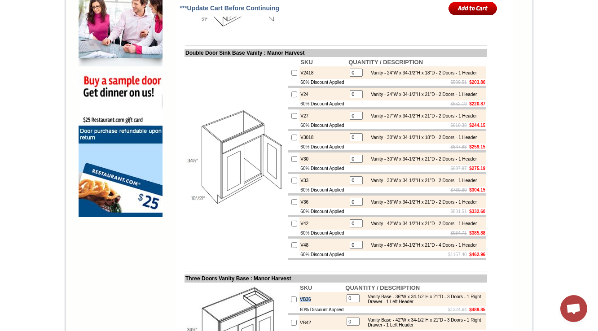
scroll to position [646, 0]
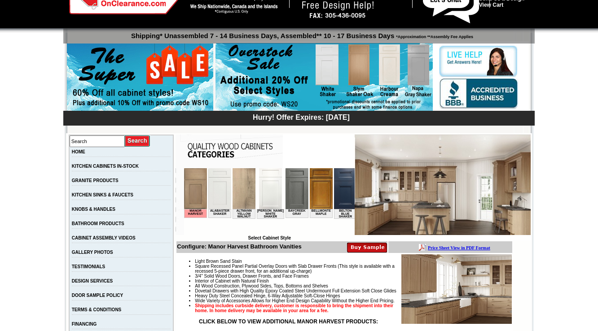
scroll to position [215, 0]
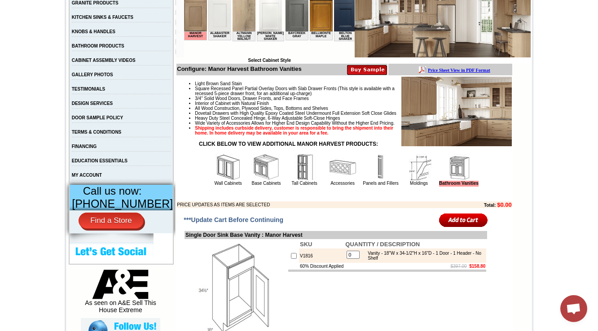
click at [215, 181] on img at bounding box center [228, 167] width 27 height 27
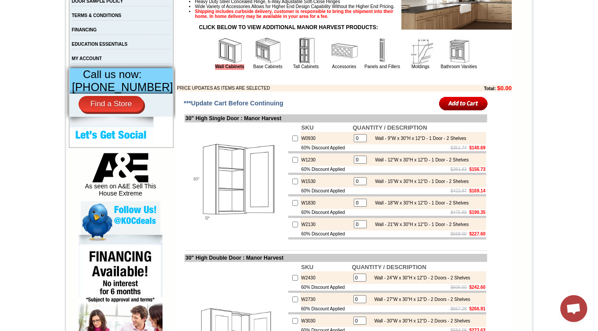
scroll to position [323, 0]
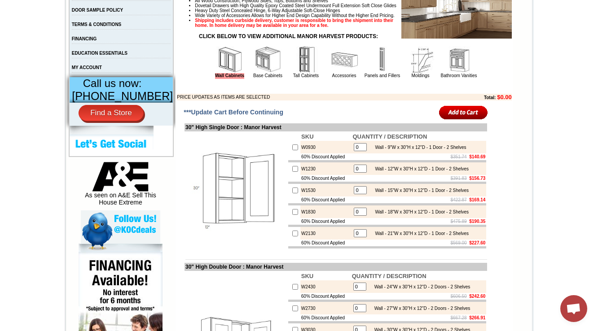
click at [254, 73] on img at bounding box center [267, 59] width 27 height 27
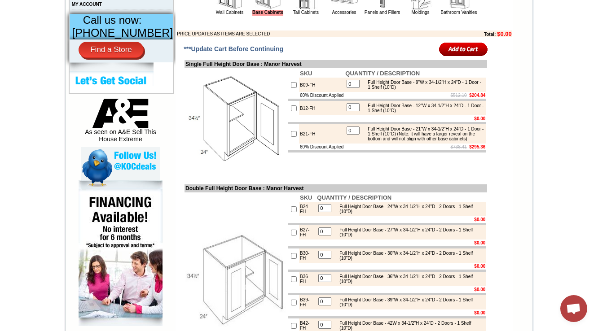
scroll to position [431, 0]
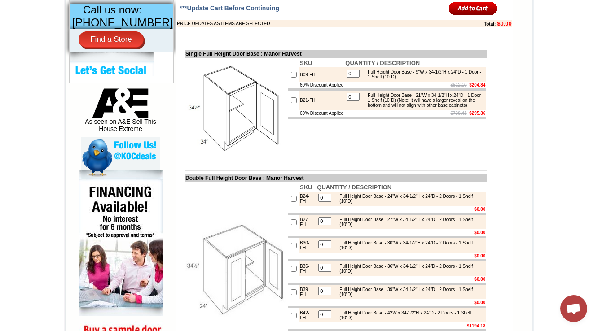
scroll to position [503, 0]
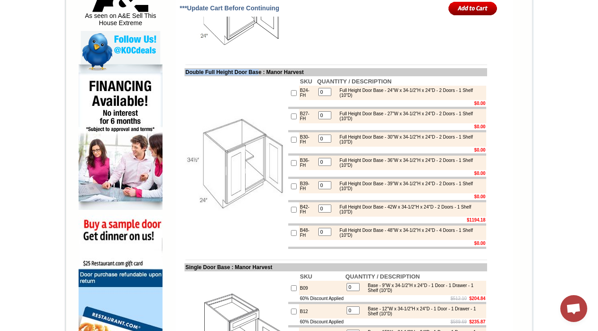
drag, startPoint x: 200, startPoint y: 88, endPoint x: 261, endPoint y: 95, distance: 61.5
click at [261, 76] on td "Double Full Height Door Base : Manor Harvest" at bounding box center [335, 72] width 302 height 8
copy td "Double Full Height Door Bas"
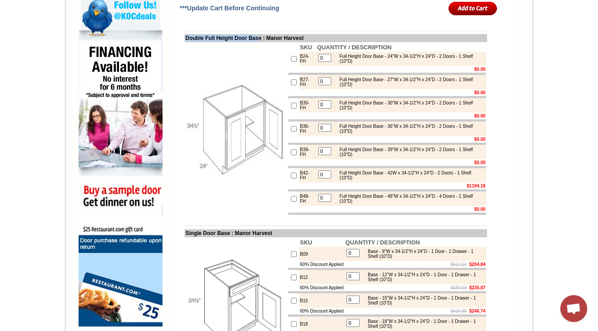
scroll to position [539, 0]
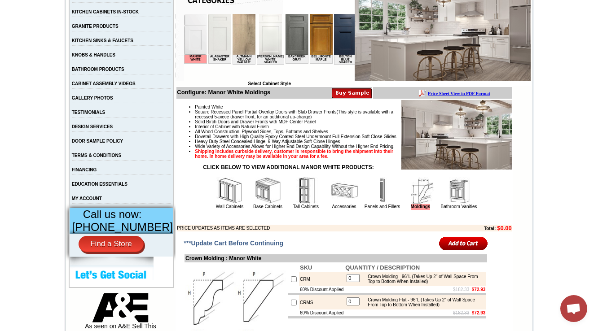
scroll to position [215, 0]
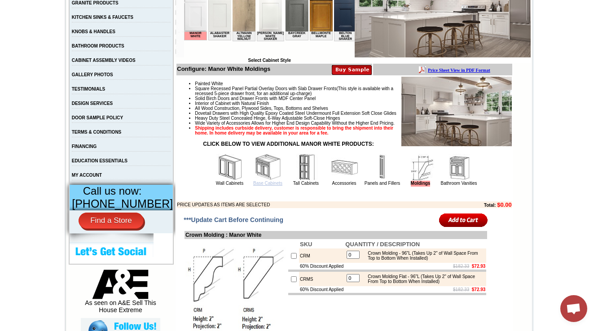
click at [267, 186] on link "Base Cabinets" at bounding box center [267, 183] width 29 height 5
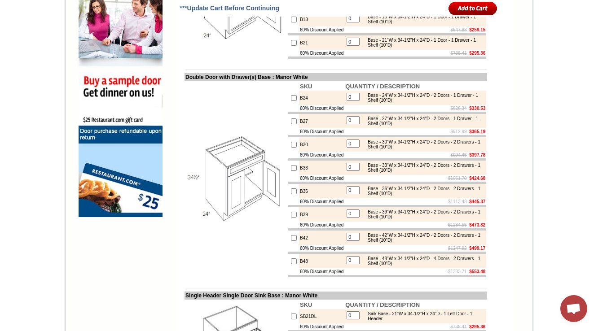
scroll to position [682, 0]
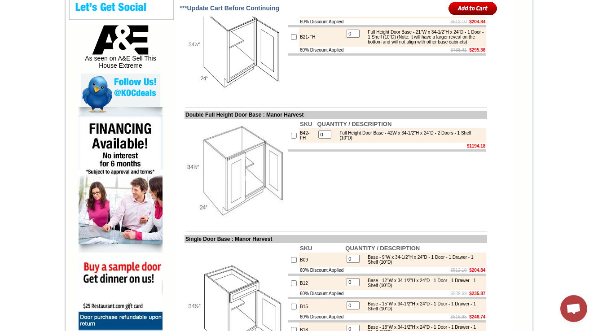
scroll to position [473, 0]
